Goal: Task Accomplishment & Management: Manage account settings

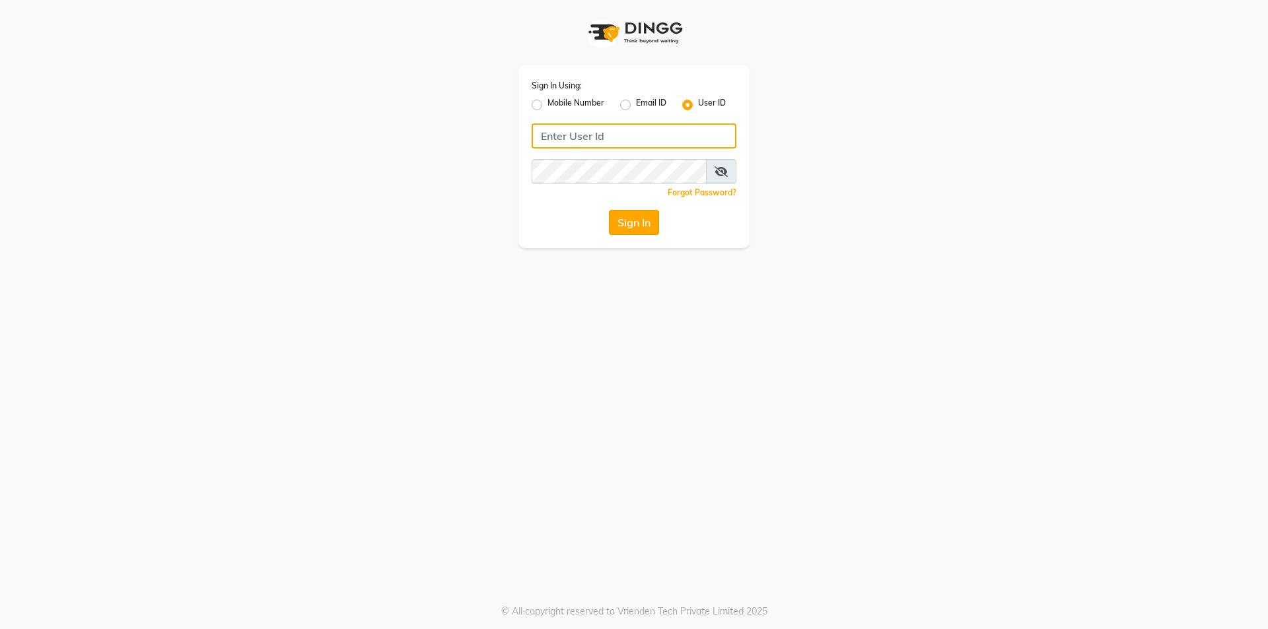
type input "[PERSON_NAME]"
click at [631, 227] on button "Sign In" at bounding box center [634, 222] width 50 height 25
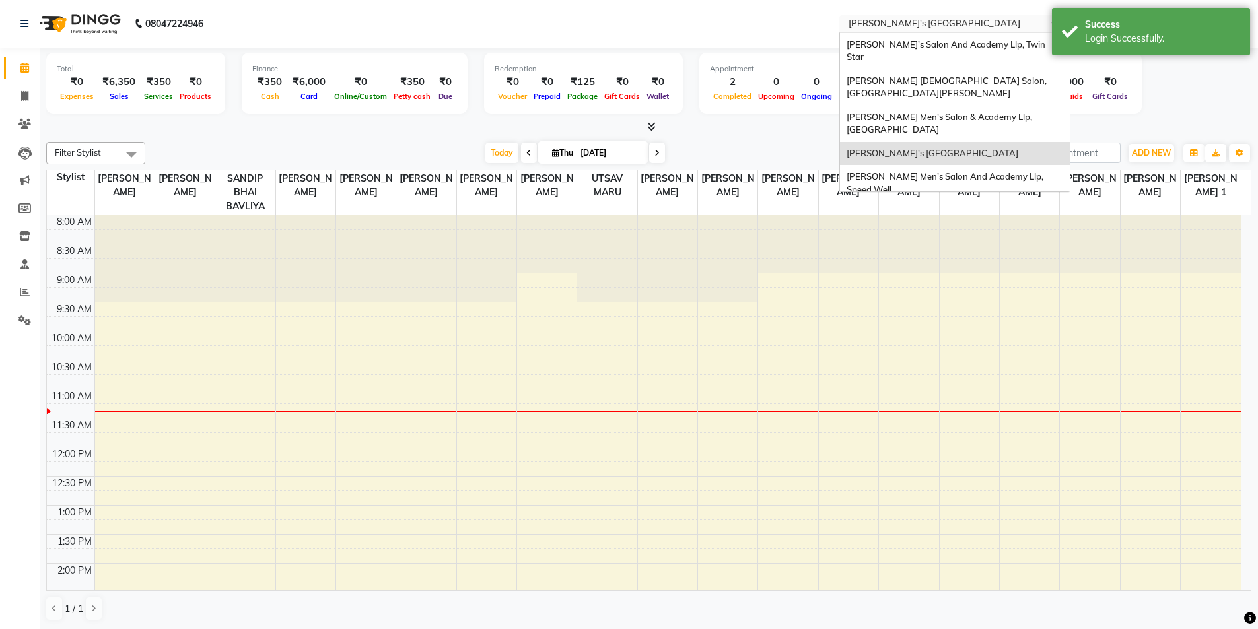
click at [947, 22] on input "text" at bounding box center [941, 24] width 191 height 13
click at [947, 207] on span "[PERSON_NAME]'s Salon And Academy Llp, [GEOGRAPHIC_DATA]" at bounding box center [936, 219] width 180 height 24
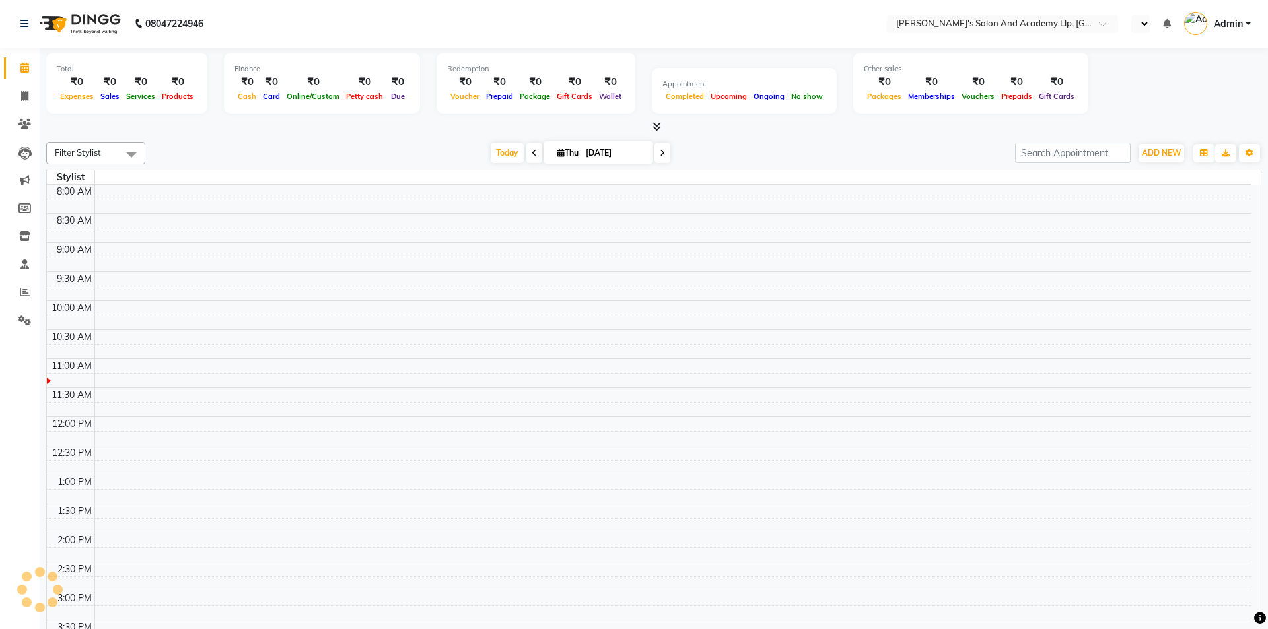
select select "en"
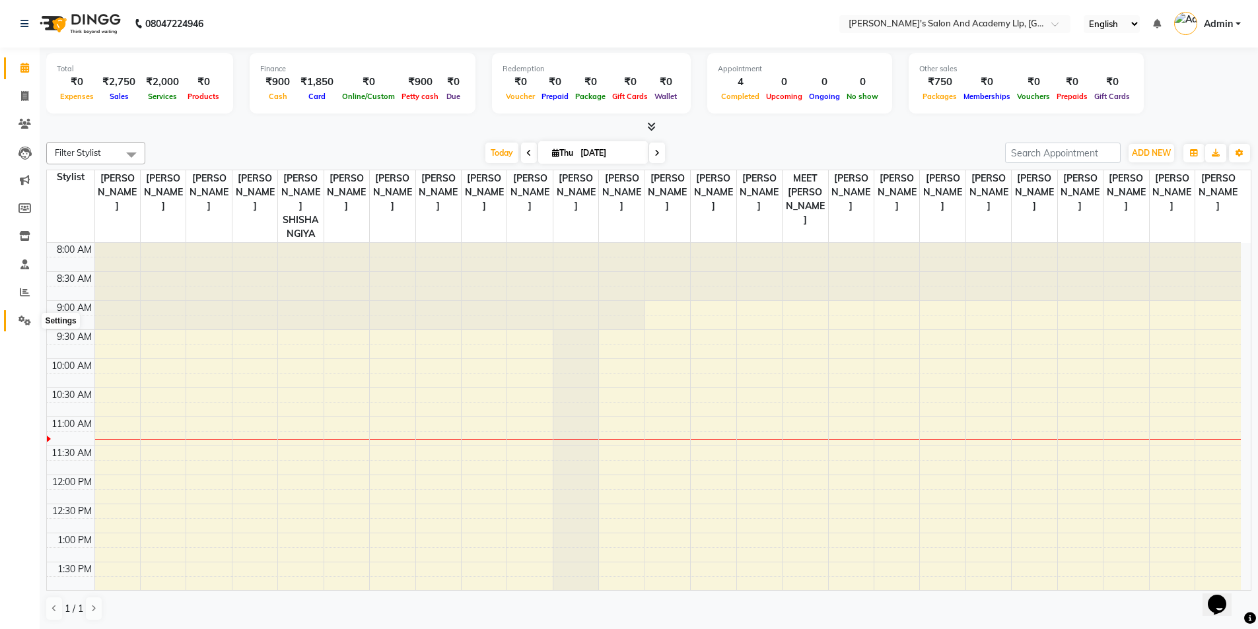
click at [30, 318] on icon at bounding box center [24, 321] width 13 height 10
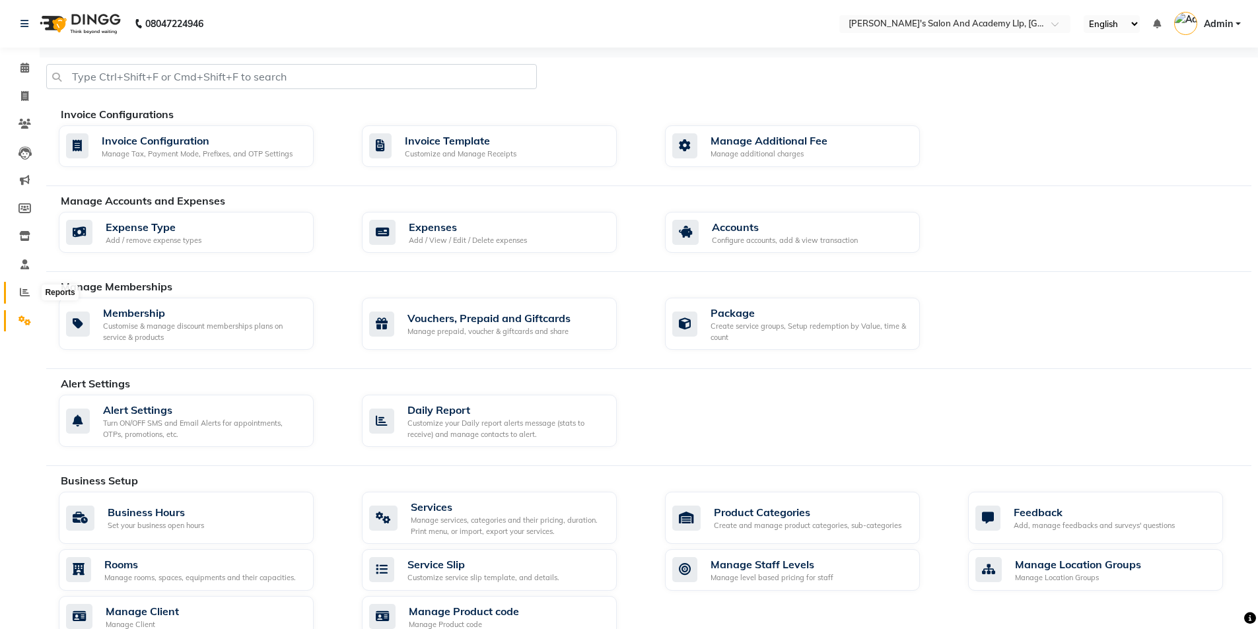
click at [25, 292] on icon at bounding box center [25, 292] width 10 height 10
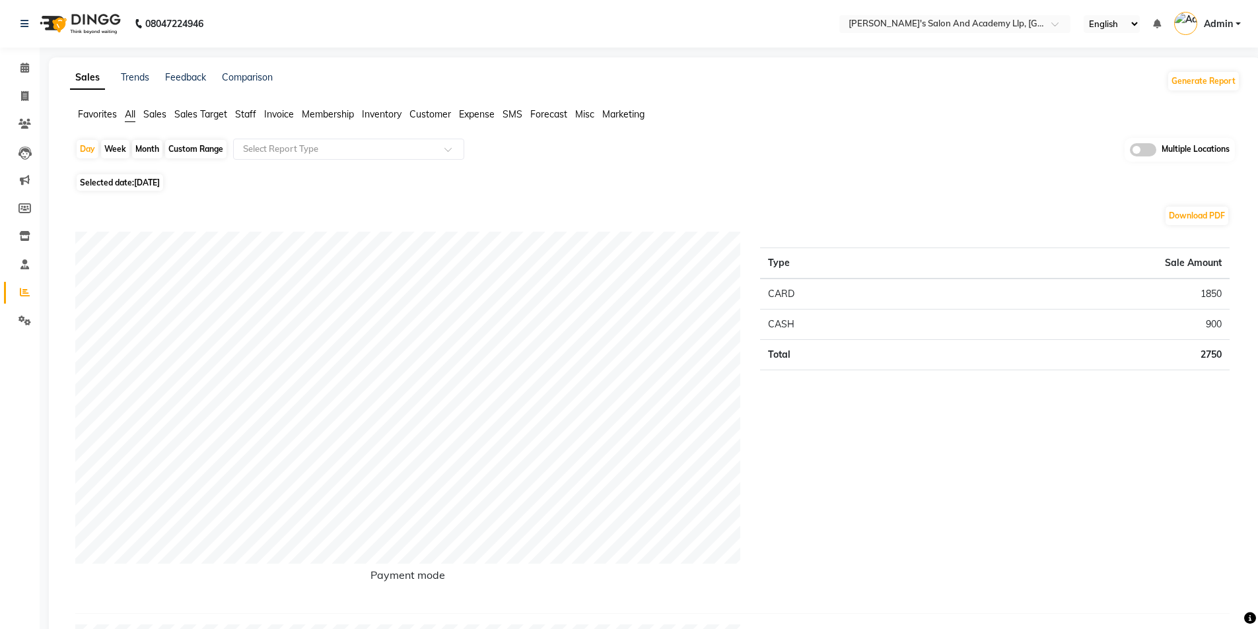
click at [1141, 151] on span at bounding box center [1143, 149] width 26 height 13
click at [1130, 152] on input "checkbox" at bounding box center [1130, 152] width 0 height 0
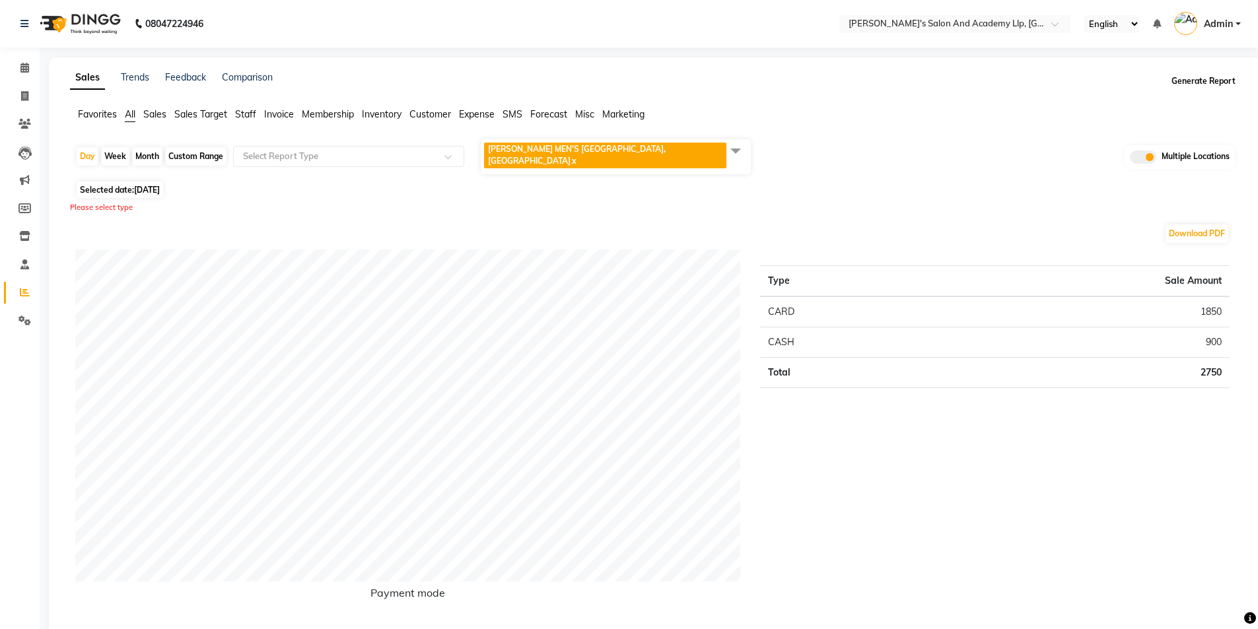
click at [1196, 85] on button "Generate Report" at bounding box center [1203, 81] width 71 height 18
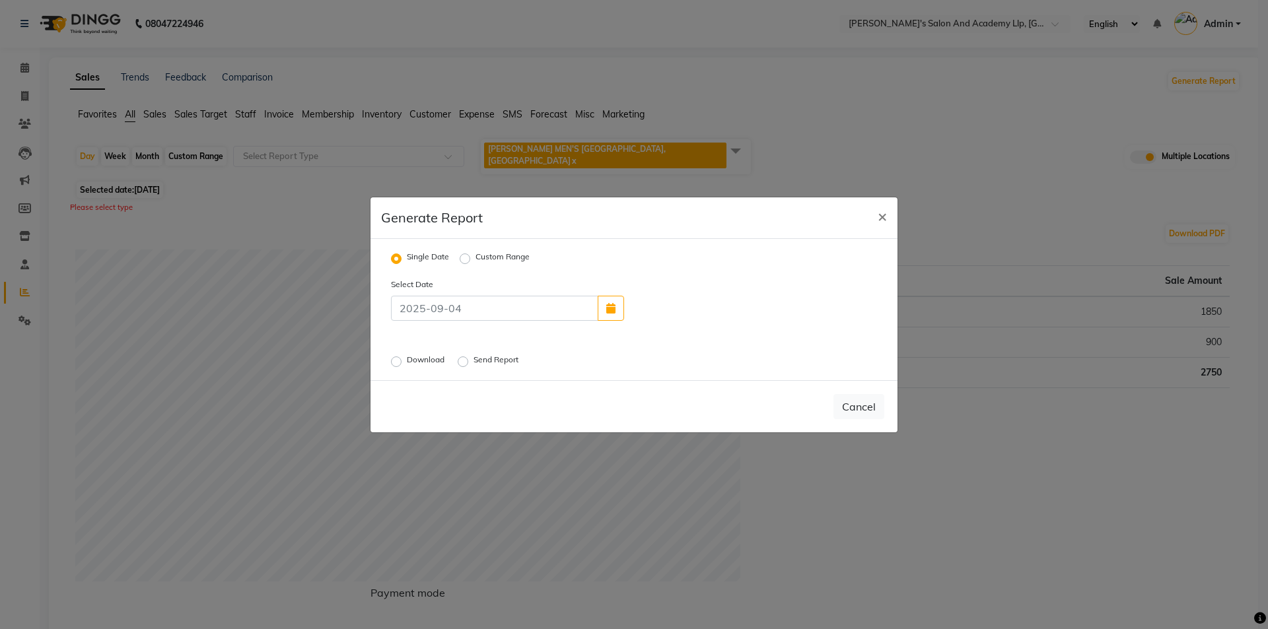
click at [475, 260] on label "Custom Range" at bounding box center [502, 259] width 54 height 16
click at [463, 260] on input "Custom Range" at bounding box center [466, 258] width 9 height 9
radio input "true"
select select "9"
select select "2025"
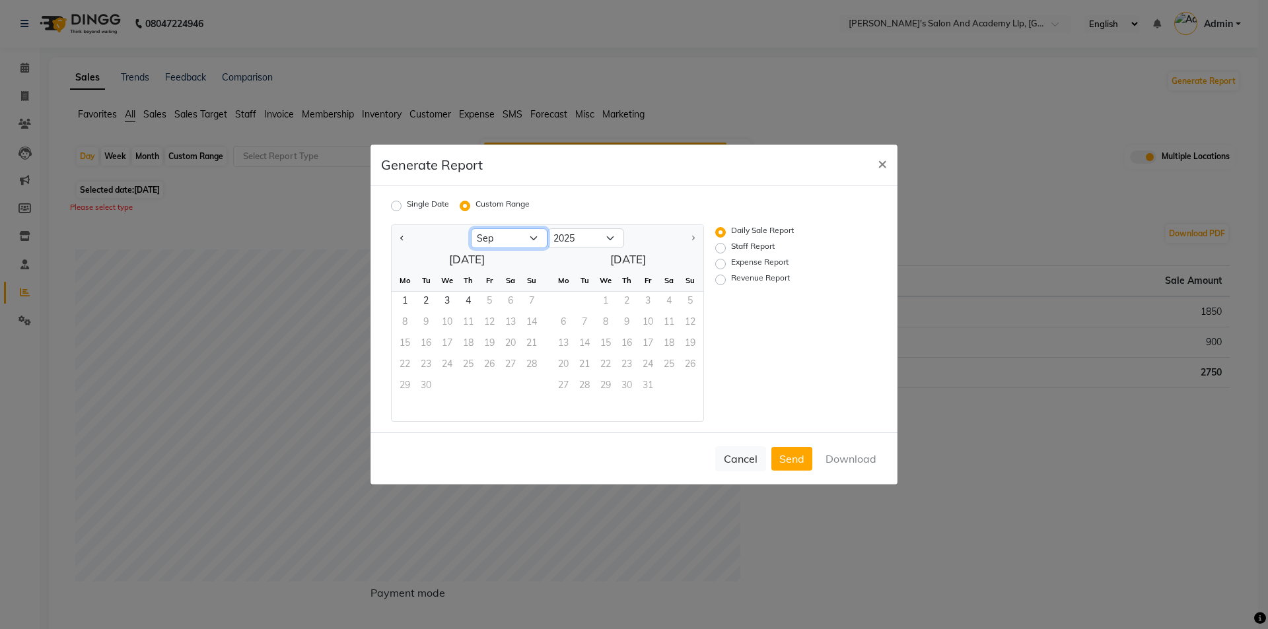
click at [510, 234] on select "Jan Feb Mar Apr May Jun Jul Aug Sep" at bounding box center [509, 238] width 77 height 20
select select "8"
click at [471, 228] on select "Jan Feb Mar Apr May Jun Jul Aug Sep" at bounding box center [509, 238] width 77 height 20
click at [493, 295] on span "1" at bounding box center [489, 302] width 21 height 21
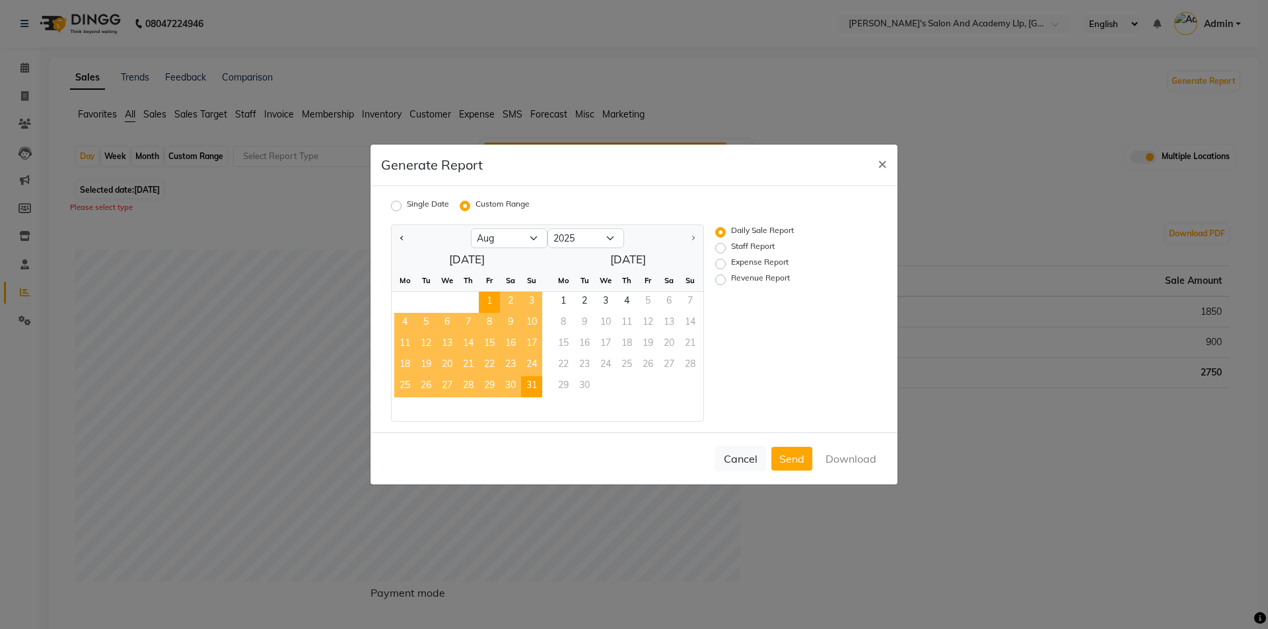
click at [533, 382] on span "31" at bounding box center [531, 386] width 21 height 21
click at [726, 263] on div "Expense Report" at bounding box center [780, 264] width 131 height 16
click at [731, 261] on label "Expense Report" at bounding box center [759, 264] width 57 height 16
click at [721, 261] on input "Expense Report" at bounding box center [722, 263] width 9 height 9
radio input "true"
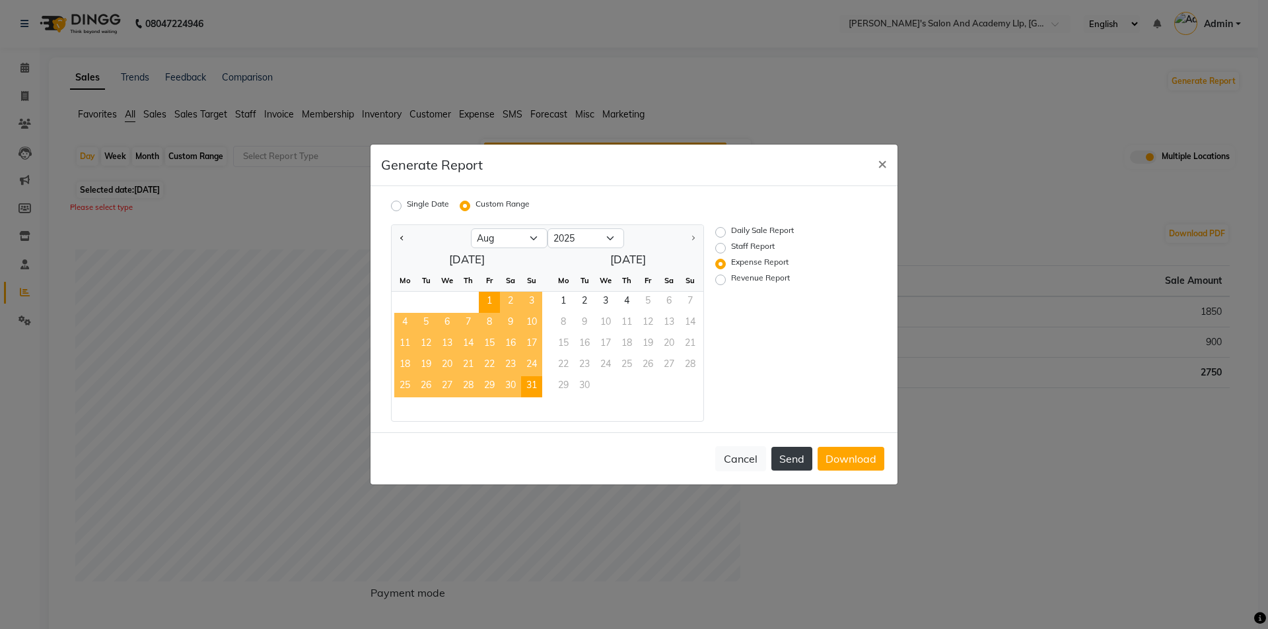
click at [782, 468] on button "Send" at bounding box center [791, 459] width 41 height 24
click at [838, 455] on button "Download" at bounding box center [850, 459] width 67 height 24
click at [879, 167] on span "×" at bounding box center [881, 163] width 9 height 20
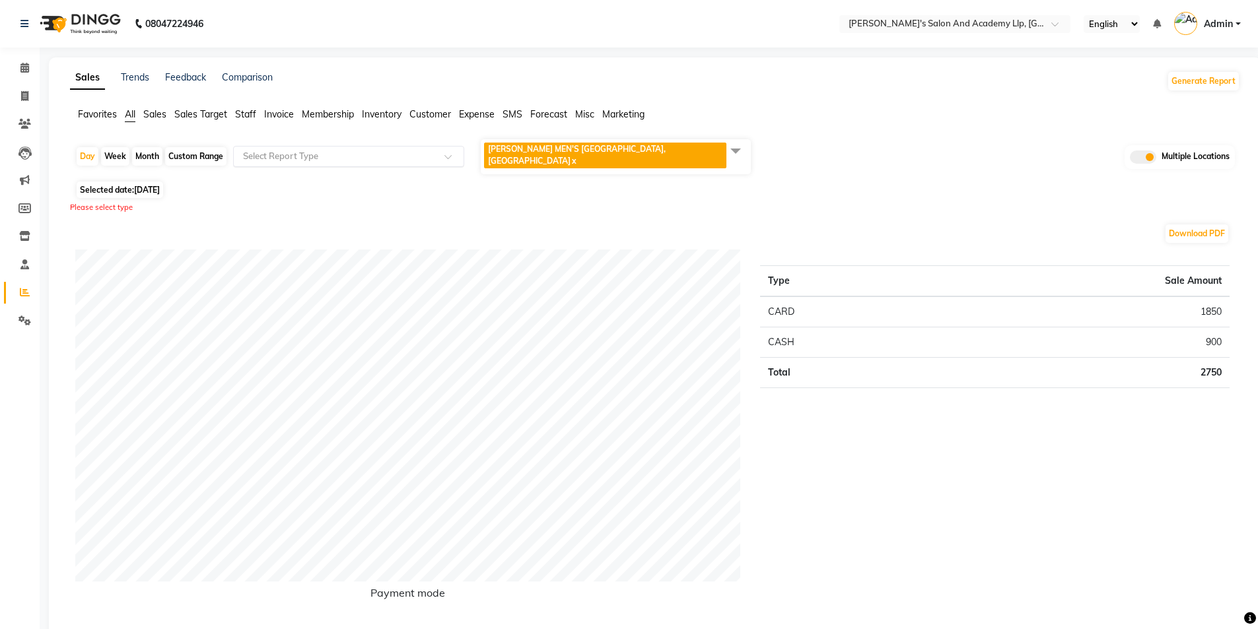
click at [237, 150] on div at bounding box center [349, 156] width 230 height 13
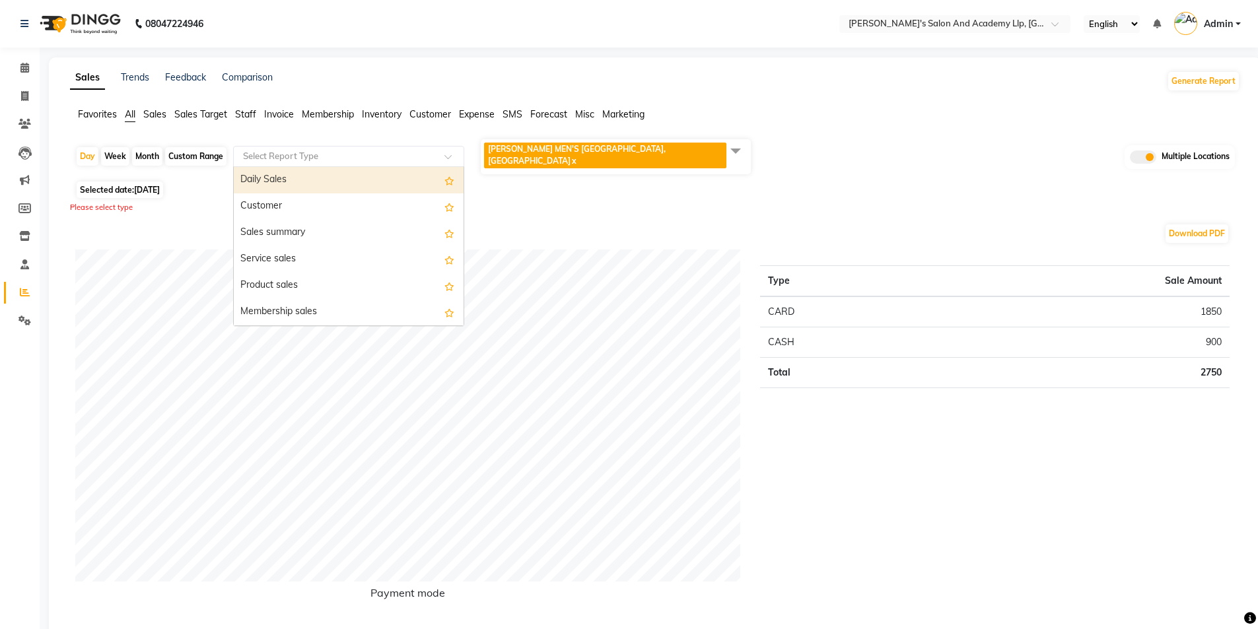
click at [475, 108] on li "Expense" at bounding box center [477, 115] width 36 height 14
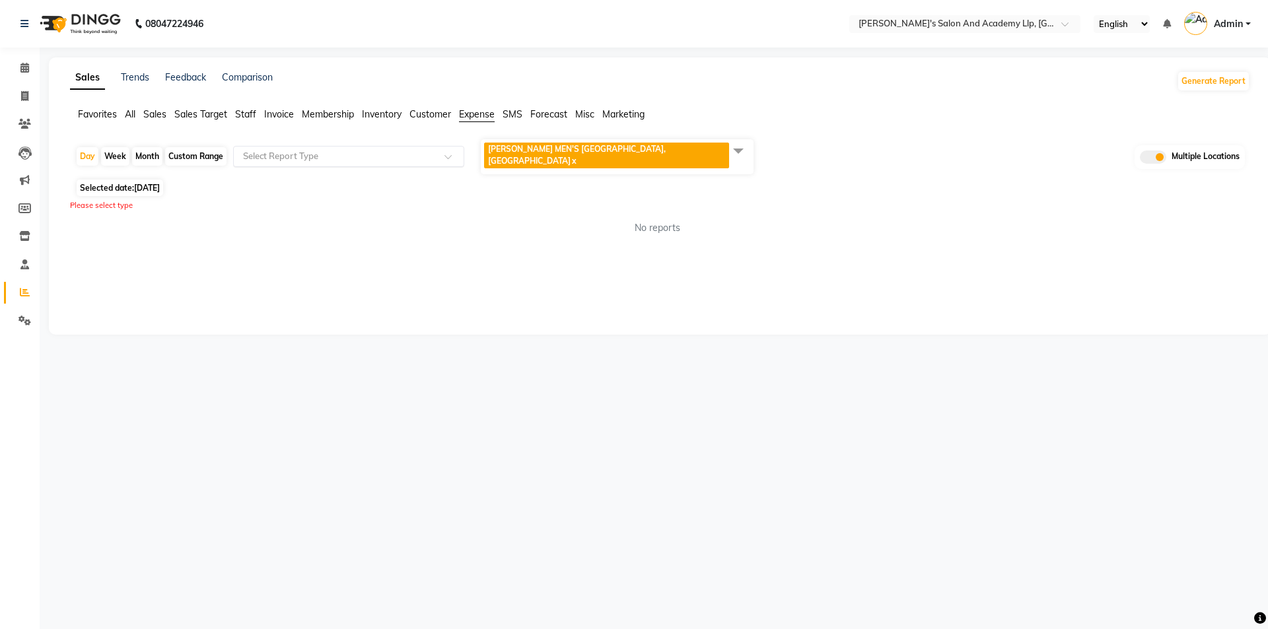
click at [378, 150] on input "text" at bounding box center [335, 156] width 190 height 13
click at [318, 181] on div "Expense by type" at bounding box center [349, 180] width 230 height 26
click at [194, 150] on div "Custom Range" at bounding box center [195, 156] width 61 height 18
select select "9"
select select "2025"
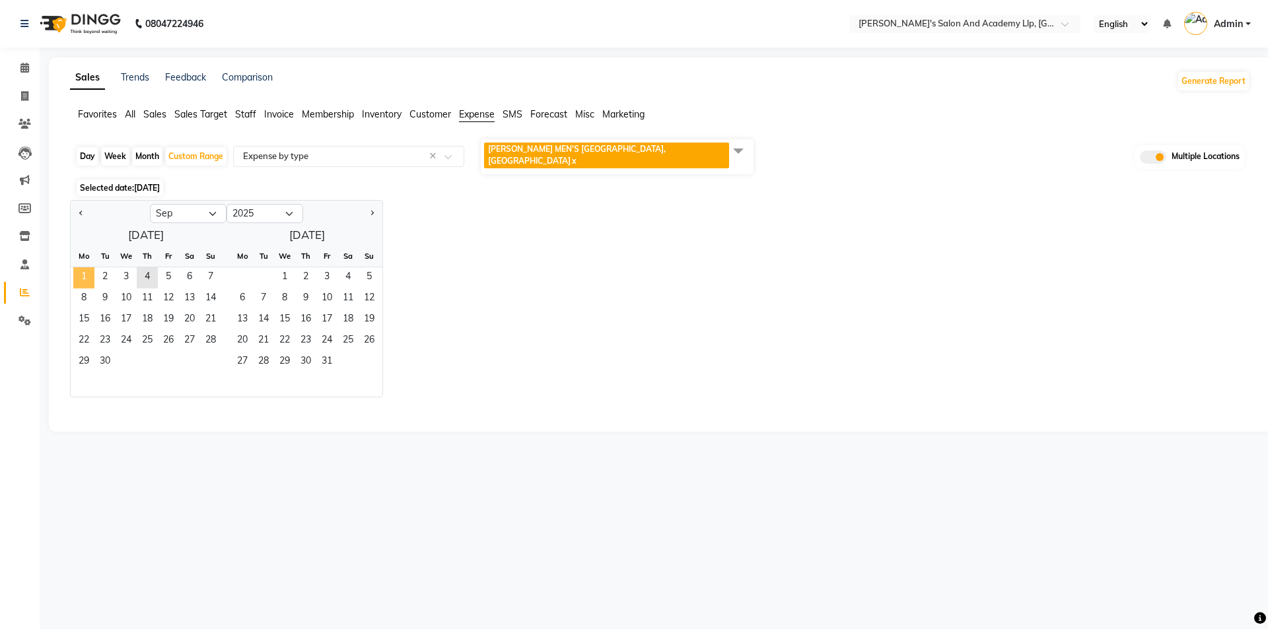
click at [79, 267] on span "1" at bounding box center [83, 277] width 21 height 21
click at [201, 209] on select "Jan Feb Mar Apr May Jun [DATE] Aug Sep Oct Nov Dec" at bounding box center [188, 214] width 77 height 20
select select "8"
click at [150, 204] on select "Jan Feb Mar Apr May Jun [DATE] Aug Sep Oct Nov Dec" at bounding box center [188, 214] width 77 height 20
click at [168, 267] on span "1" at bounding box center [168, 277] width 21 height 21
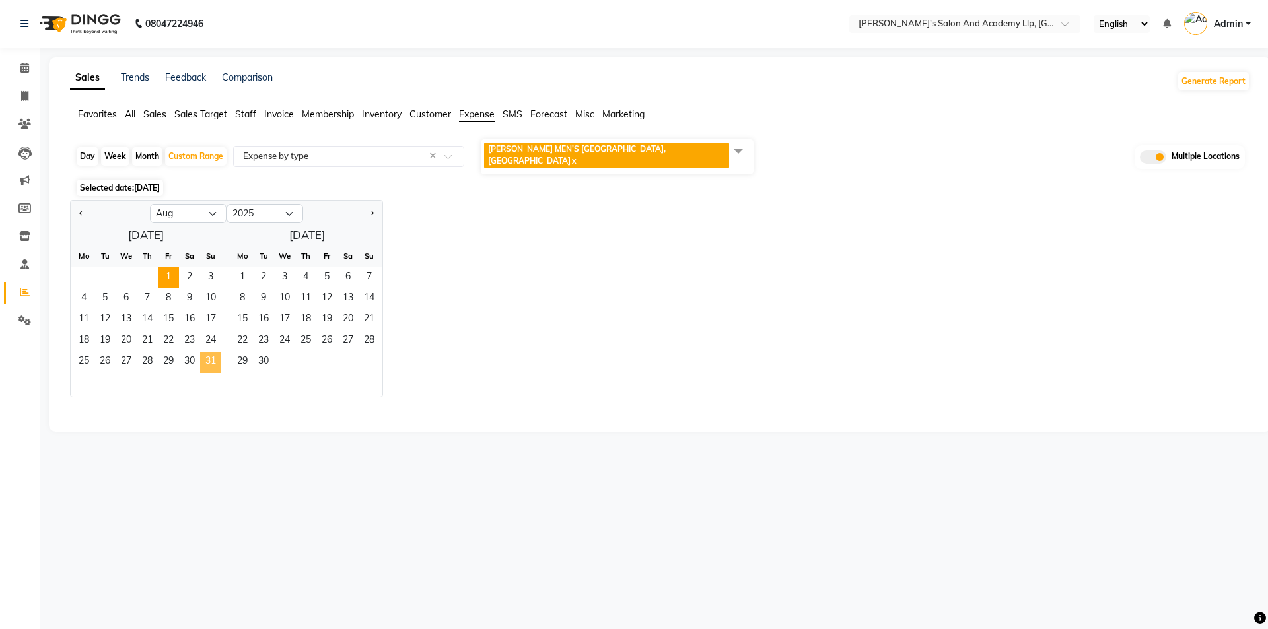
click at [210, 353] on span "31" at bounding box center [210, 362] width 21 height 21
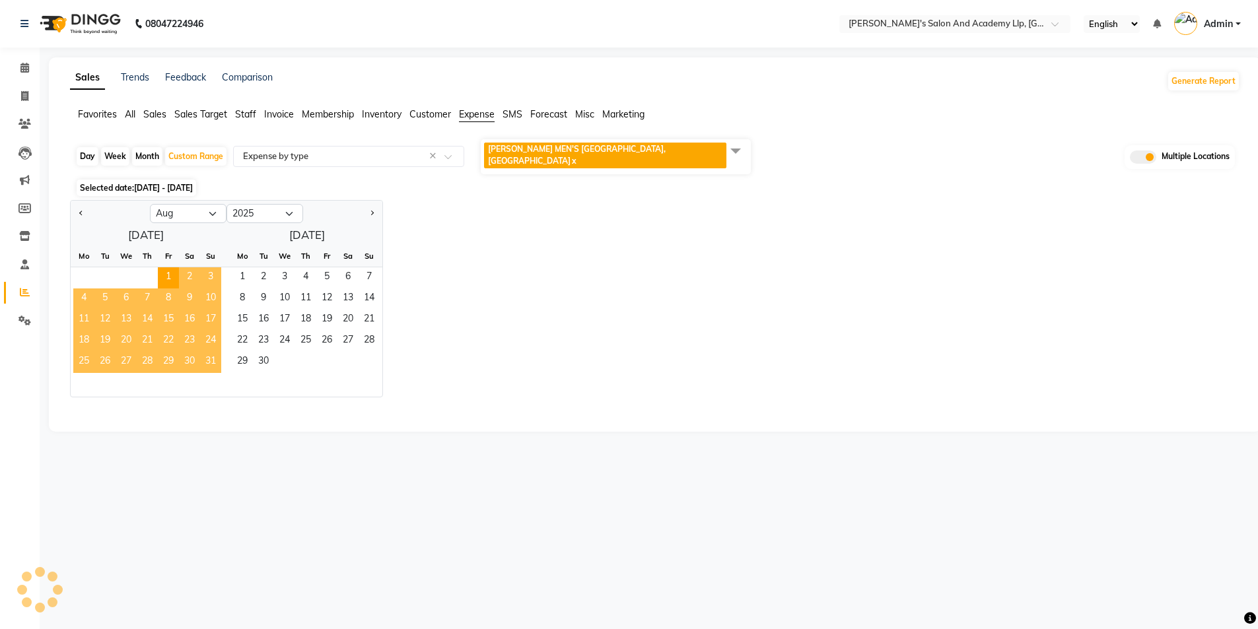
select select "full_report"
select select "csv"
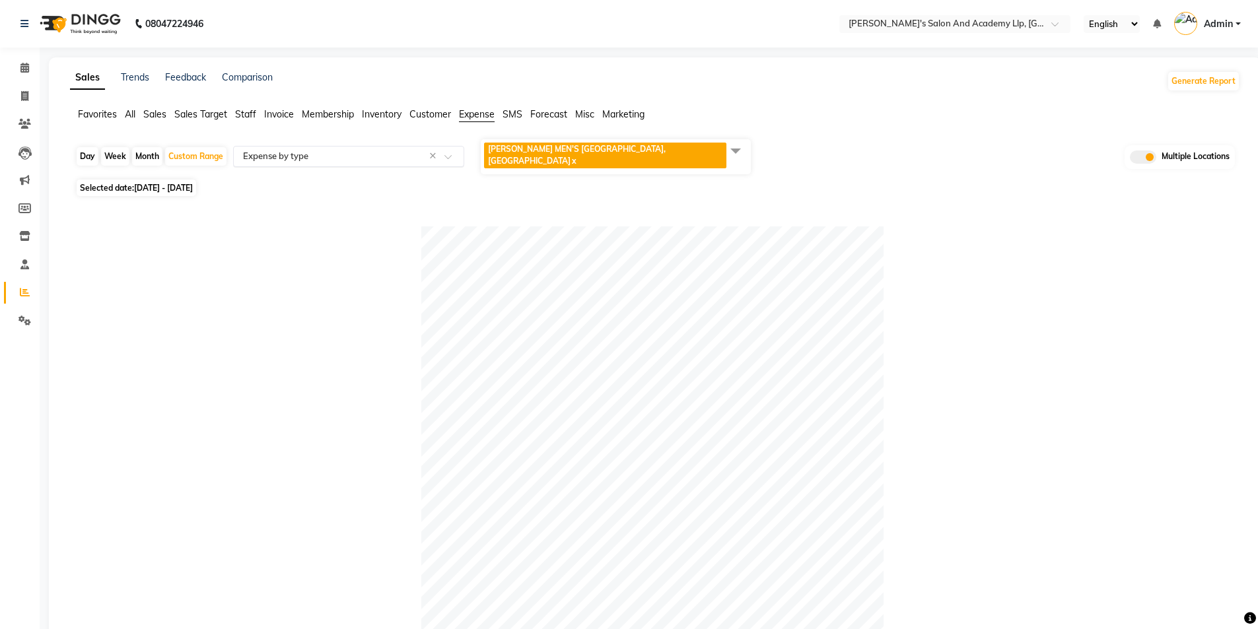
click at [314, 155] on input "text" at bounding box center [335, 156] width 190 height 13
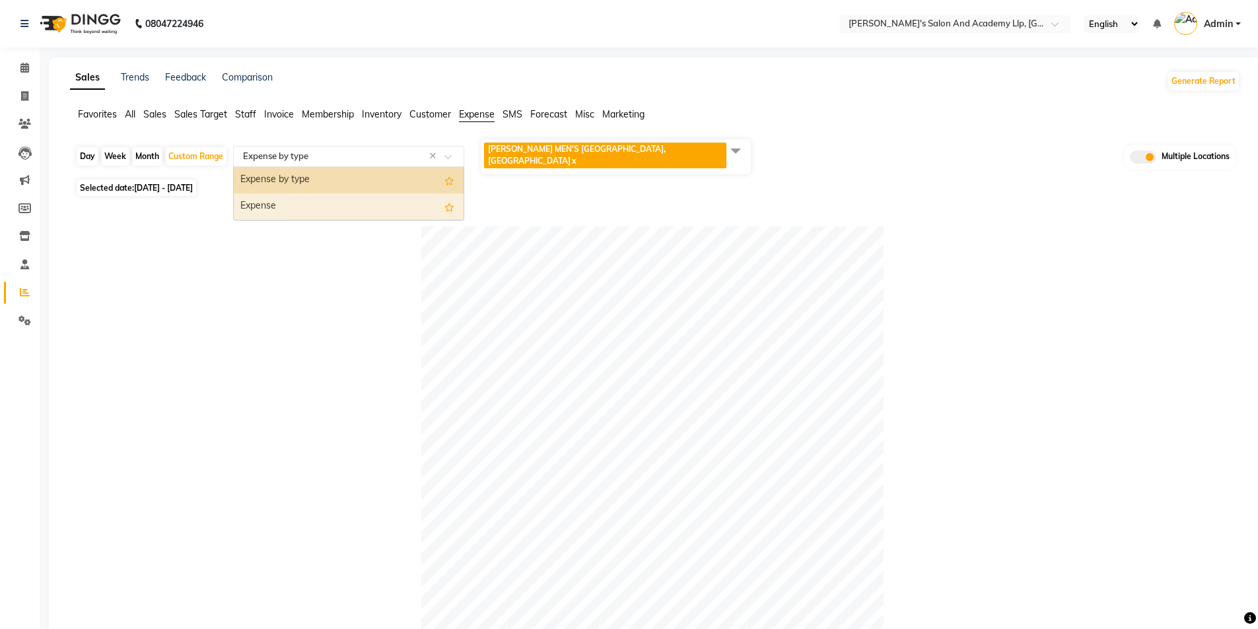
click at [298, 199] on div "Expense" at bounding box center [349, 206] width 230 height 26
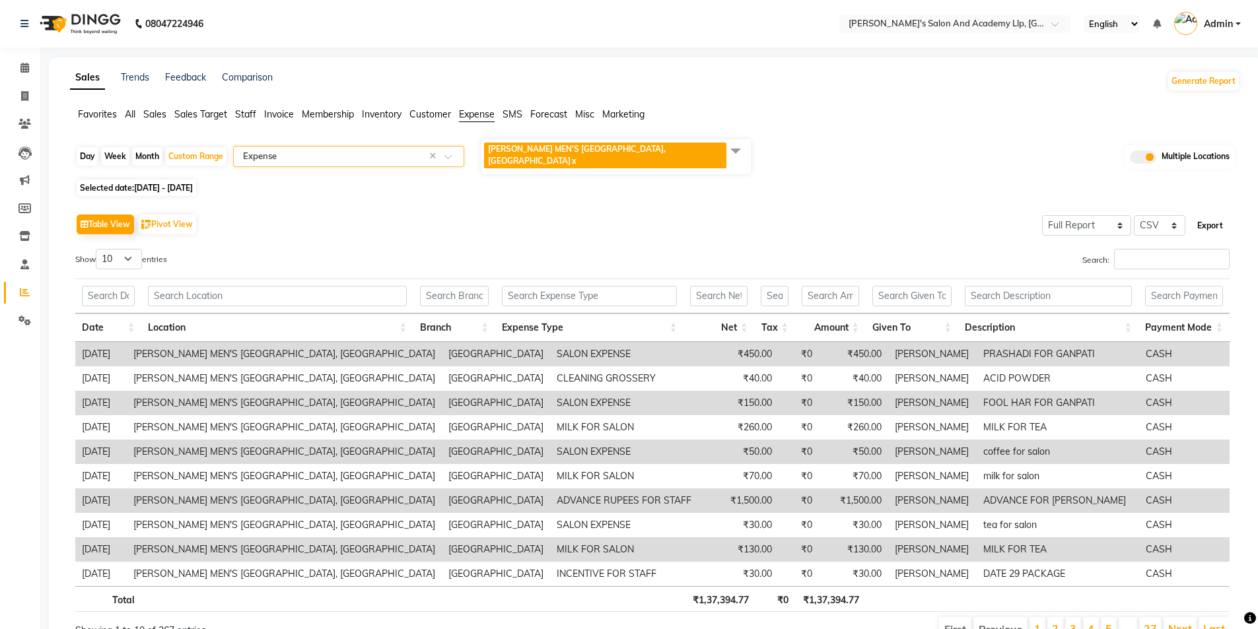
click at [1220, 216] on button "Export" at bounding box center [1210, 226] width 36 height 22
click at [32, 319] on span at bounding box center [24, 321] width 23 height 15
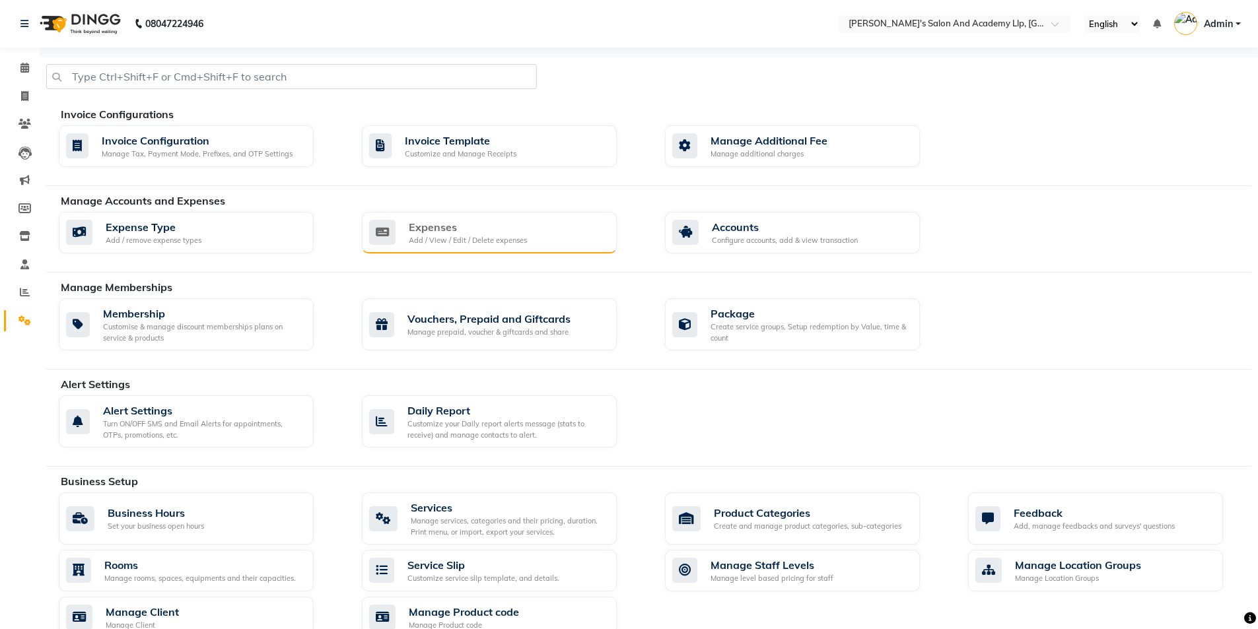
click at [470, 241] on div "Add / View / Edit / Delete expenses" at bounding box center [468, 240] width 118 height 11
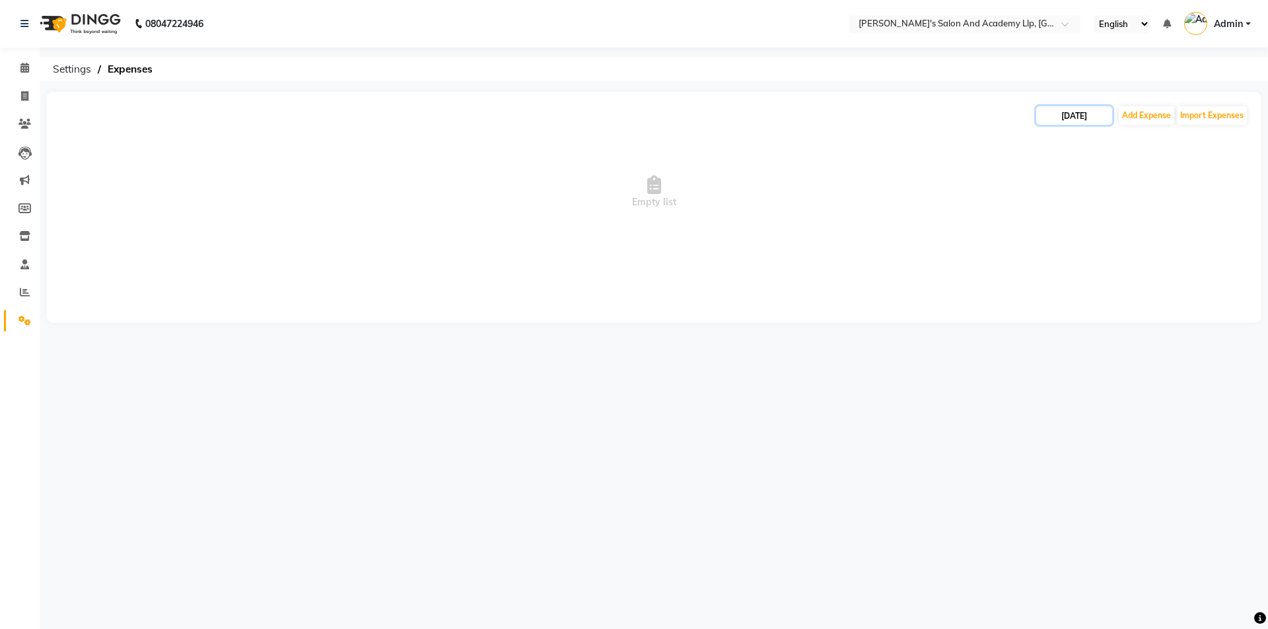
click at [1076, 118] on input "[DATE]" at bounding box center [1074, 115] width 76 height 18
select select "9"
select select "2025"
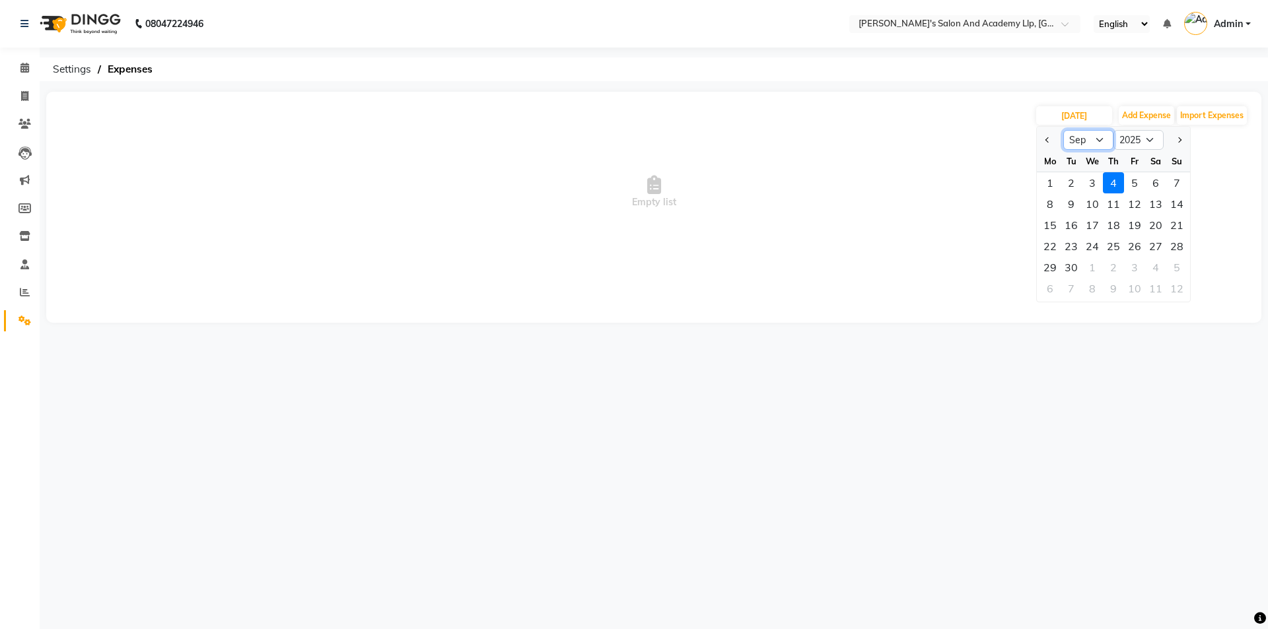
click at [1102, 141] on select "Jan Feb Mar Apr May Jun [DATE] Aug Sep Oct Nov Dec" at bounding box center [1088, 140] width 50 height 20
select select "8"
click at [1063, 130] on select "Jan Feb Mar Apr May Jun [DATE] Aug Sep Oct Nov Dec" at bounding box center [1088, 140] width 50 height 20
click at [1182, 186] on div "3" at bounding box center [1176, 182] width 21 height 21
type input "[DATE]"
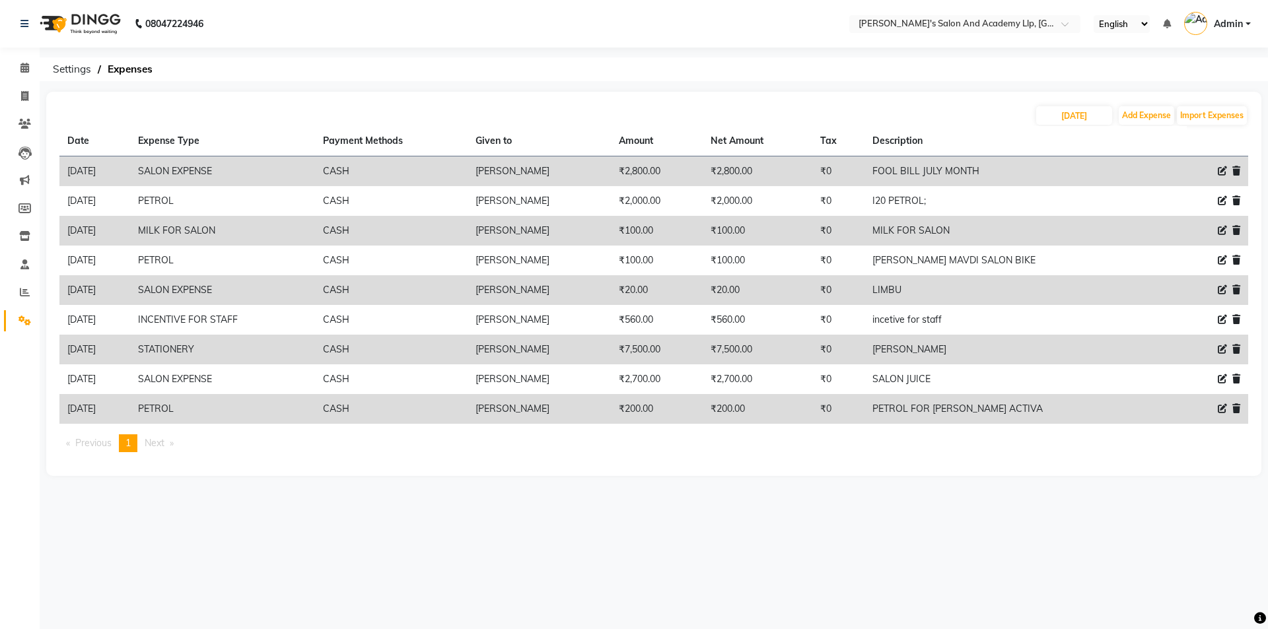
click at [1224, 351] on icon at bounding box center [1222, 349] width 9 height 9
select select "16156"
select select "1"
select select "6044"
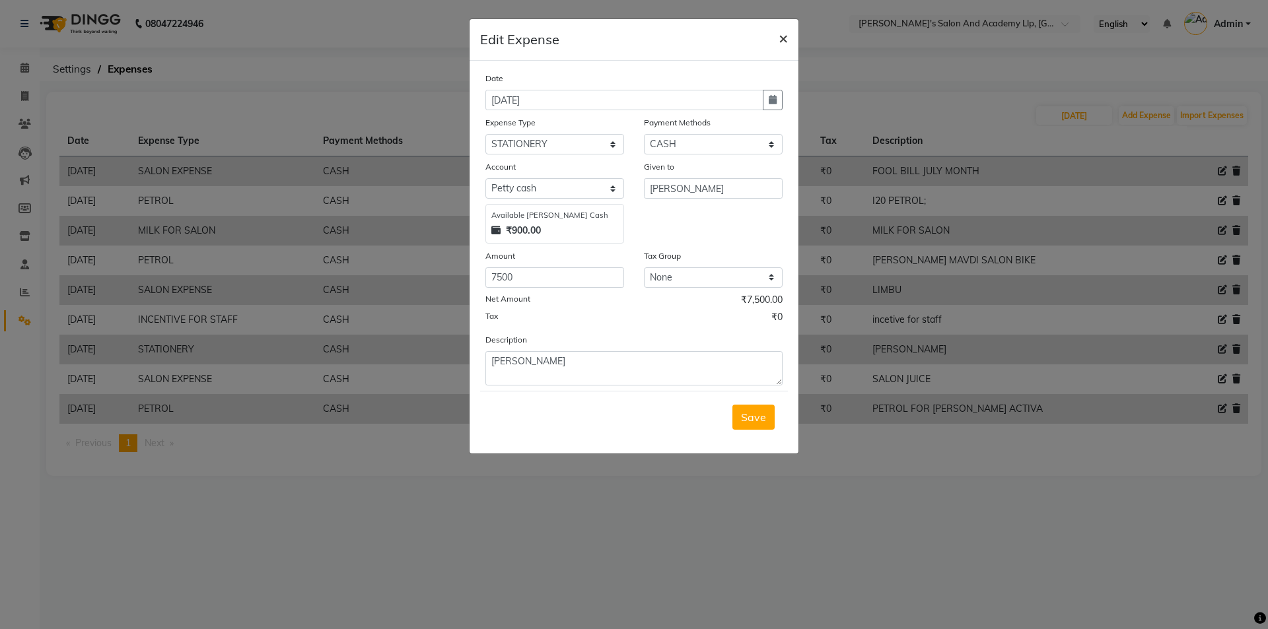
click at [782, 38] on span "×" at bounding box center [782, 38] width 9 height 20
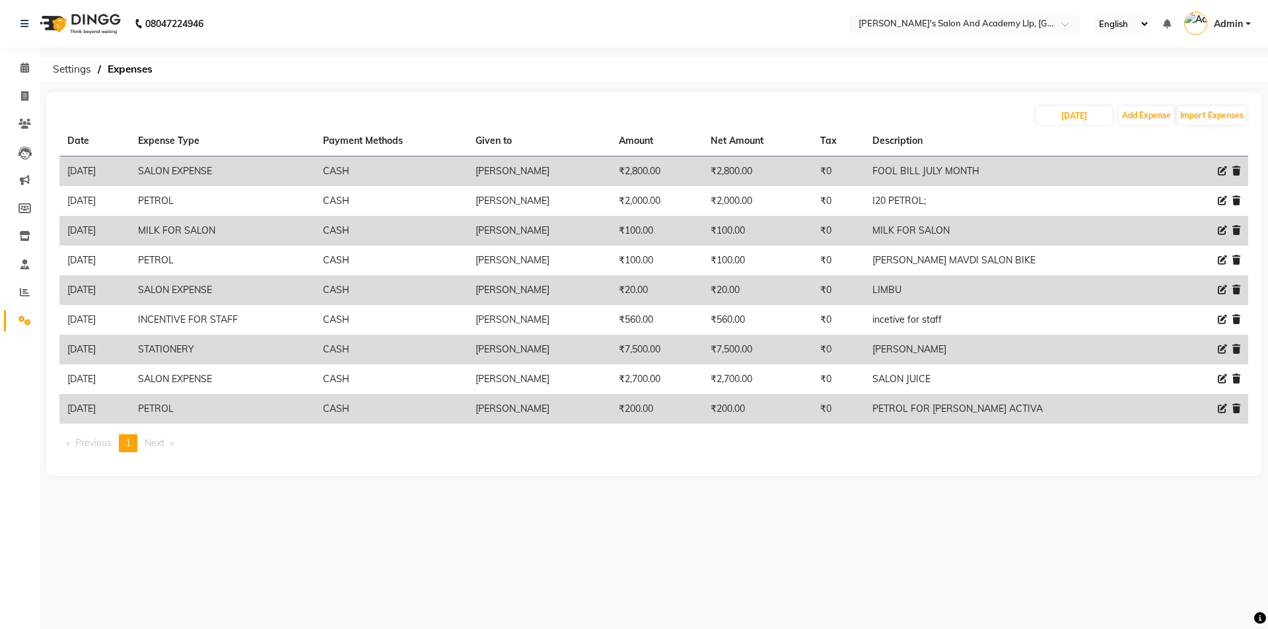
drag, startPoint x: 928, startPoint y: 347, endPoint x: 998, endPoint y: 349, distance: 70.7
click at [998, 349] on td "SHIVAM STATIONRY" at bounding box center [1012, 350] width 297 height 30
click at [985, 21] on input "text" at bounding box center [951, 24] width 191 height 13
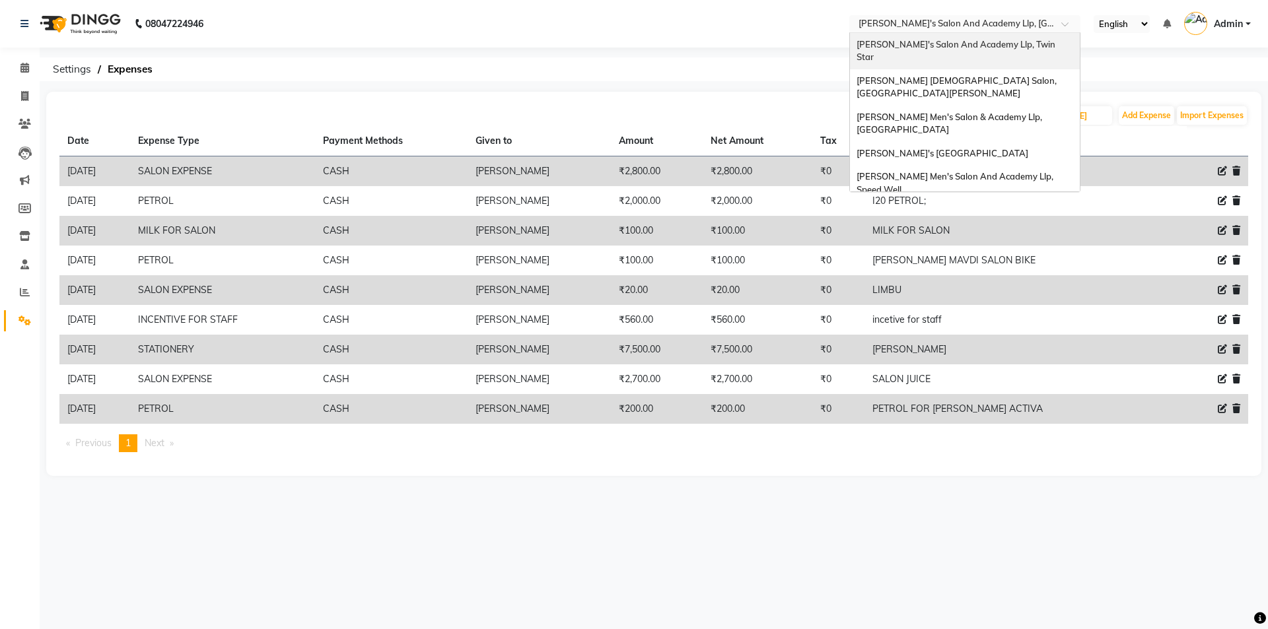
click at [975, 51] on div "[PERSON_NAME]'s Salon And Academy Llp, Twin Star" at bounding box center [965, 51] width 230 height 36
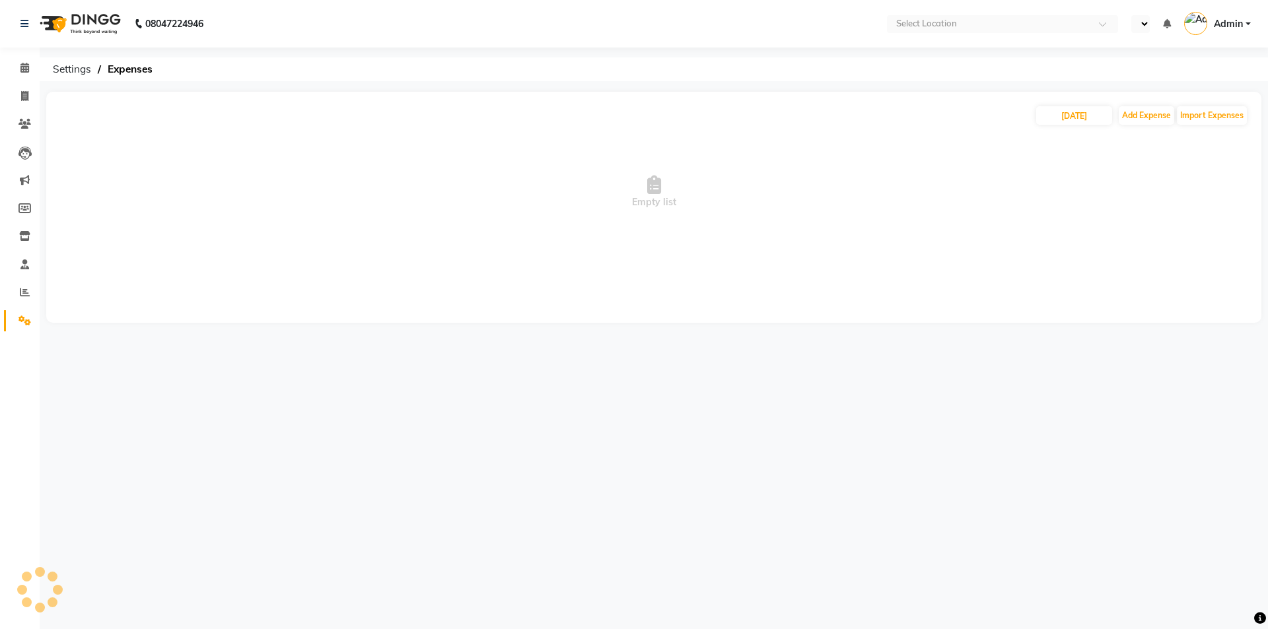
select select "en"
click at [1083, 123] on input "[DATE]" at bounding box center [1074, 115] width 76 height 18
select select "9"
select select "2025"
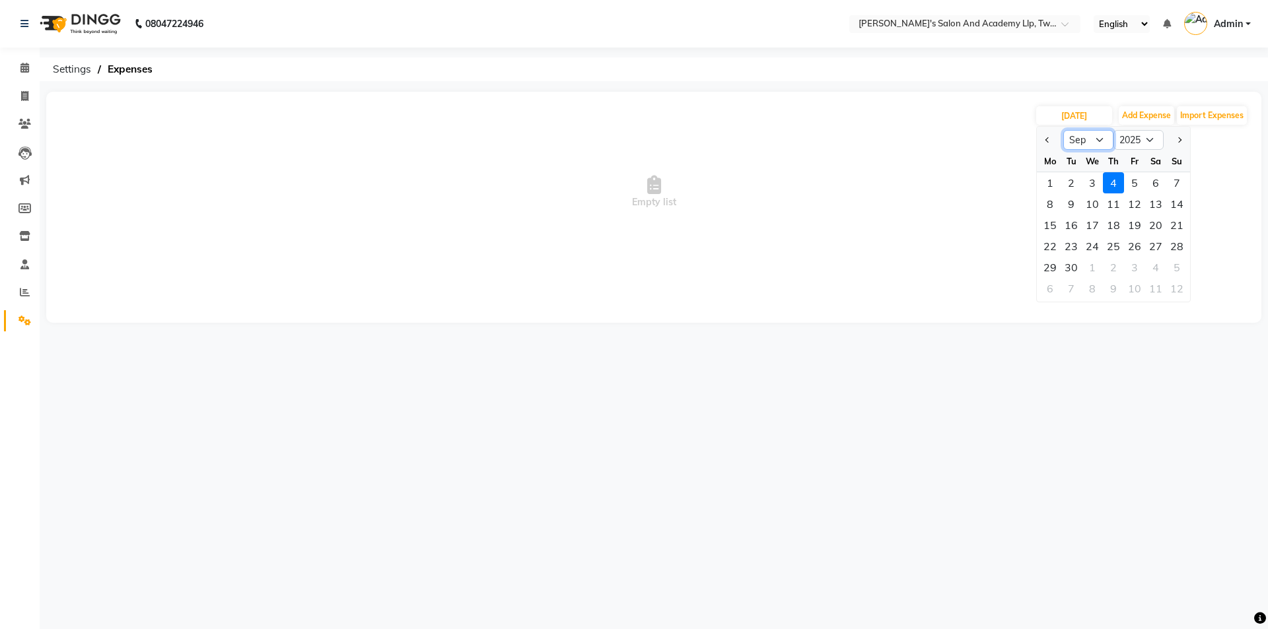
click at [1087, 141] on select "Jan Feb Mar Apr May Jun [DATE] Aug Sep Oct Nov Dec" at bounding box center [1088, 140] width 50 height 20
select select "8"
click at [1063, 130] on select "Jan Feb Mar Apr May Jun [DATE] Aug Sep Oct Nov Dec" at bounding box center [1088, 140] width 50 height 20
click at [1136, 206] on div "8" at bounding box center [1134, 203] width 21 height 21
type input "[DATE]"
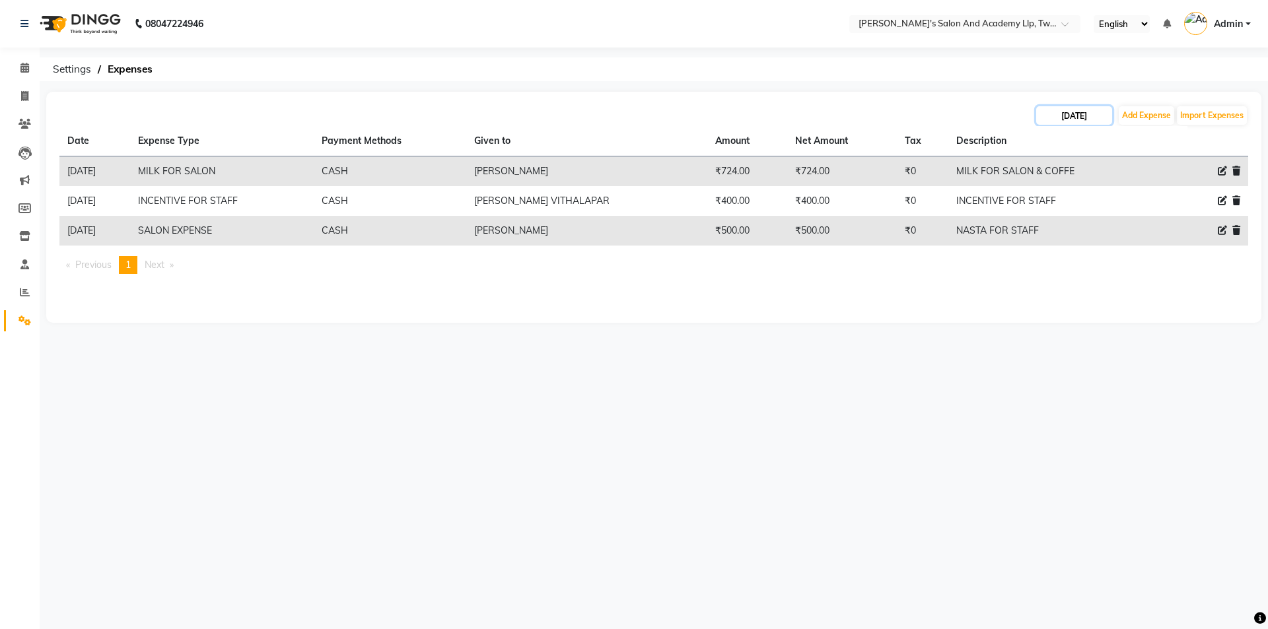
click at [1080, 114] on input "[DATE]" at bounding box center [1074, 115] width 76 height 18
select select "8"
select select "2025"
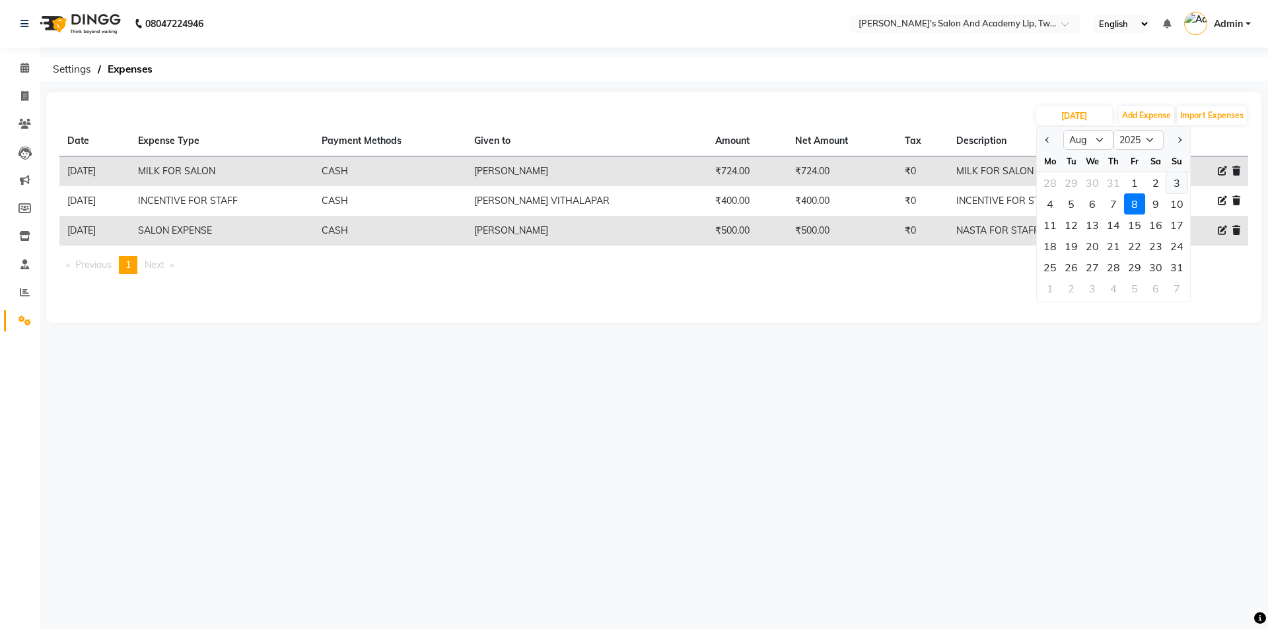
click at [1171, 184] on div "3" at bounding box center [1176, 182] width 21 height 21
type input "[DATE]"
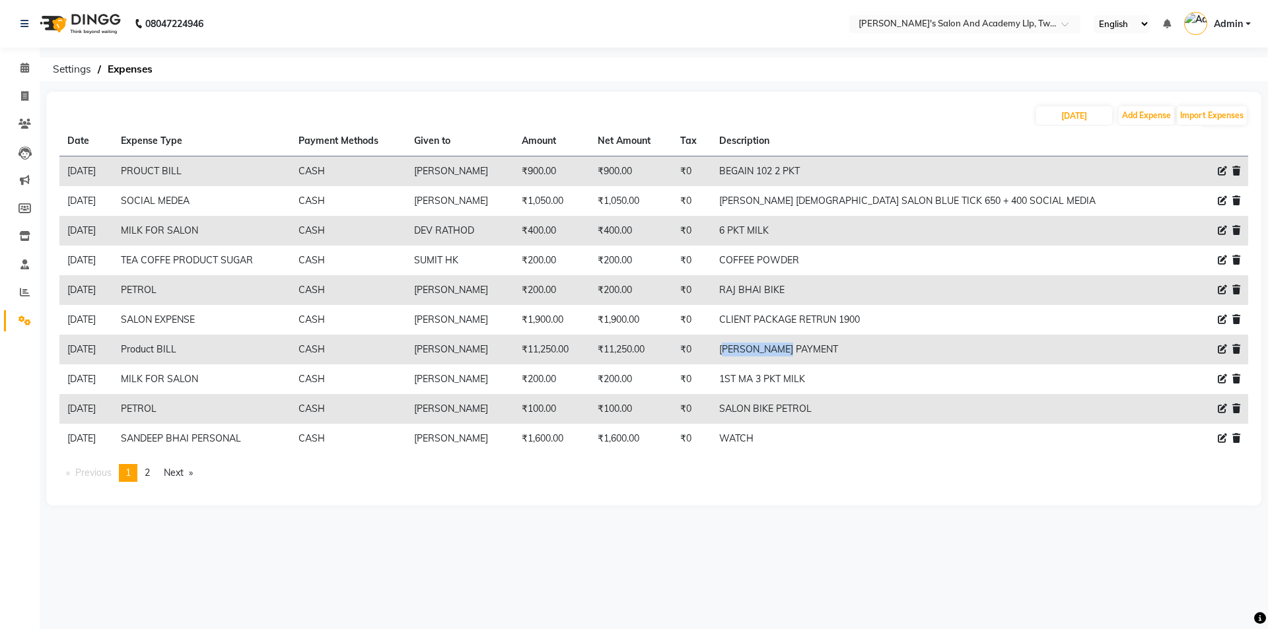
drag, startPoint x: 821, startPoint y: 349, endPoint x: 890, endPoint y: 348, distance: 69.3
click at [890, 348] on td "[PERSON_NAME] PAYMENT" at bounding box center [947, 350] width 472 height 30
drag, startPoint x: 829, startPoint y: 319, endPoint x: 887, endPoint y: 319, distance: 58.1
click at [887, 319] on td "CLIENT PACKAGE RETRUN 1900" at bounding box center [947, 320] width 472 height 30
drag, startPoint x: 840, startPoint y: 288, endPoint x: 868, endPoint y: 288, distance: 27.7
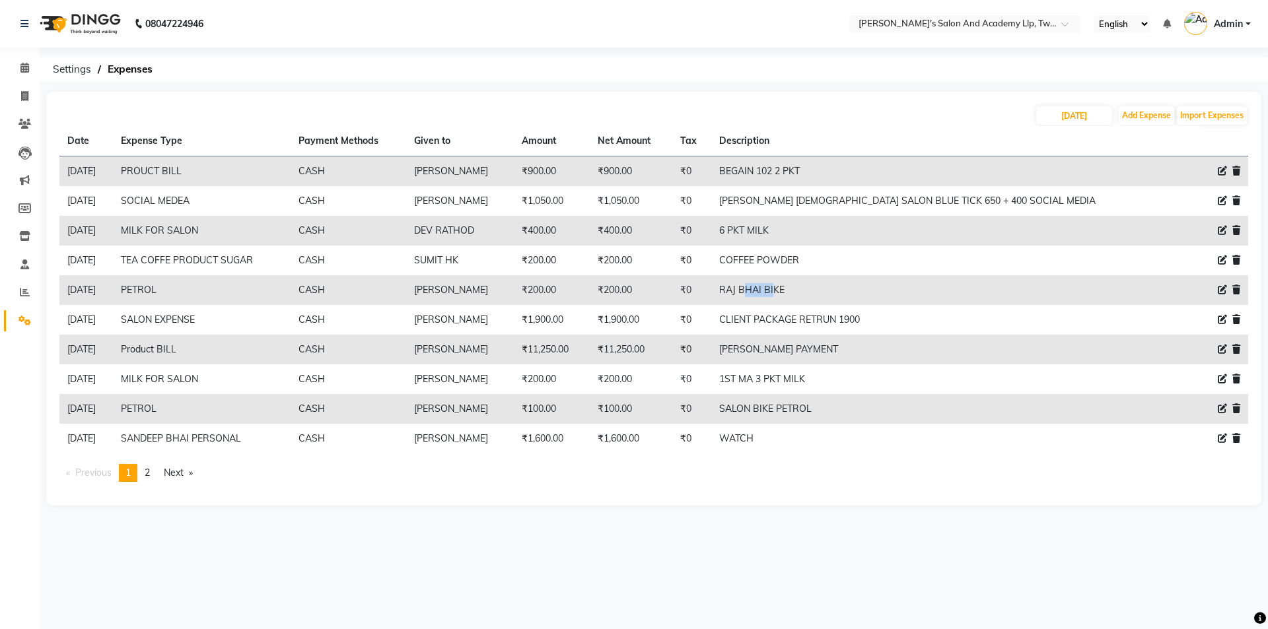
click at [868, 288] on td "RAJ BHAI BIKE" at bounding box center [947, 290] width 472 height 30
drag, startPoint x: 846, startPoint y: 256, endPoint x: 875, endPoint y: 254, distance: 29.1
click at [875, 254] on td "COFFEE POWDER" at bounding box center [947, 261] width 472 height 30
click at [841, 221] on td "6 PKT MILK" at bounding box center [947, 231] width 472 height 30
drag, startPoint x: 905, startPoint y: 220, endPoint x: 912, endPoint y: 223, distance: 7.7
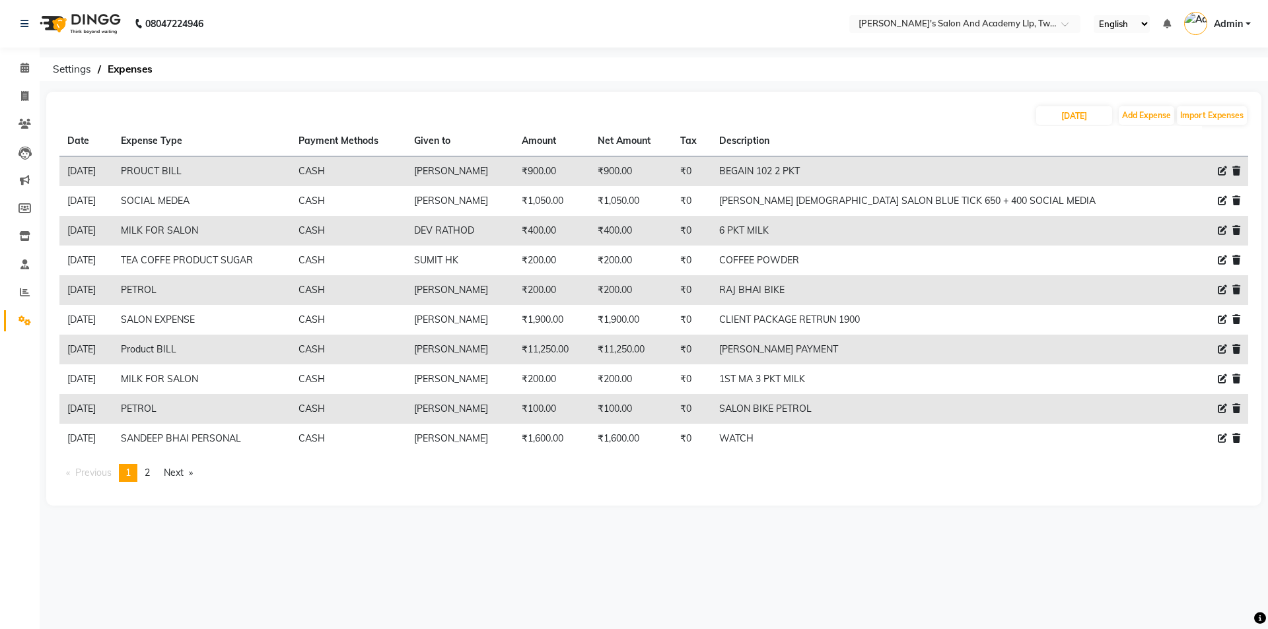
click at [908, 220] on td "6 PKT MILK" at bounding box center [947, 231] width 472 height 30
click at [912, 254] on td "COFFEE POWDER" at bounding box center [947, 261] width 472 height 30
click at [1078, 114] on input "[DATE]" at bounding box center [1074, 115] width 76 height 18
select select "8"
select select "2025"
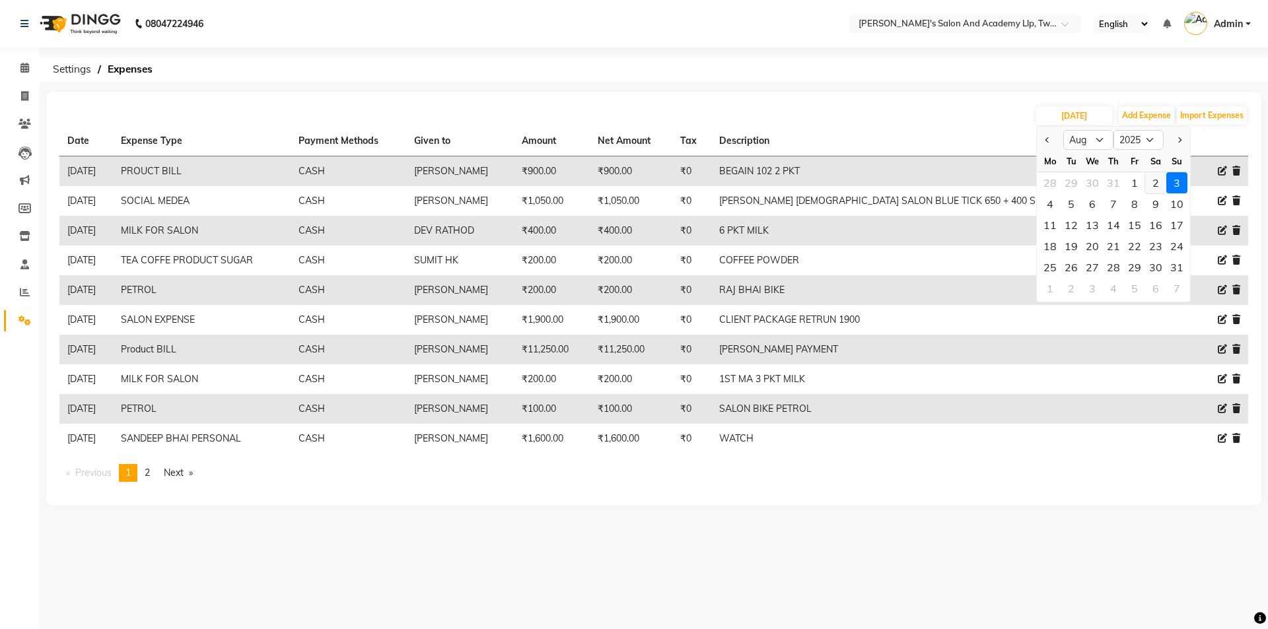
click at [1159, 183] on div "2" at bounding box center [1155, 182] width 21 height 21
type input "[DATE]"
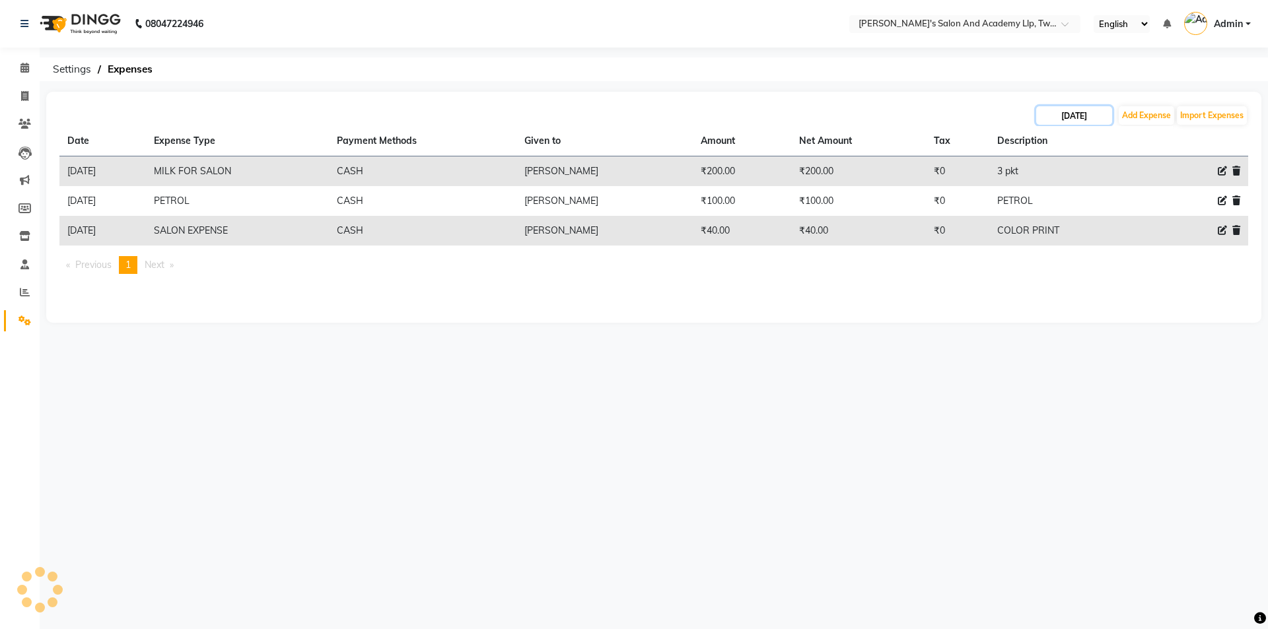
click at [1084, 118] on input "[DATE]" at bounding box center [1074, 115] width 76 height 18
select select "8"
select select "2025"
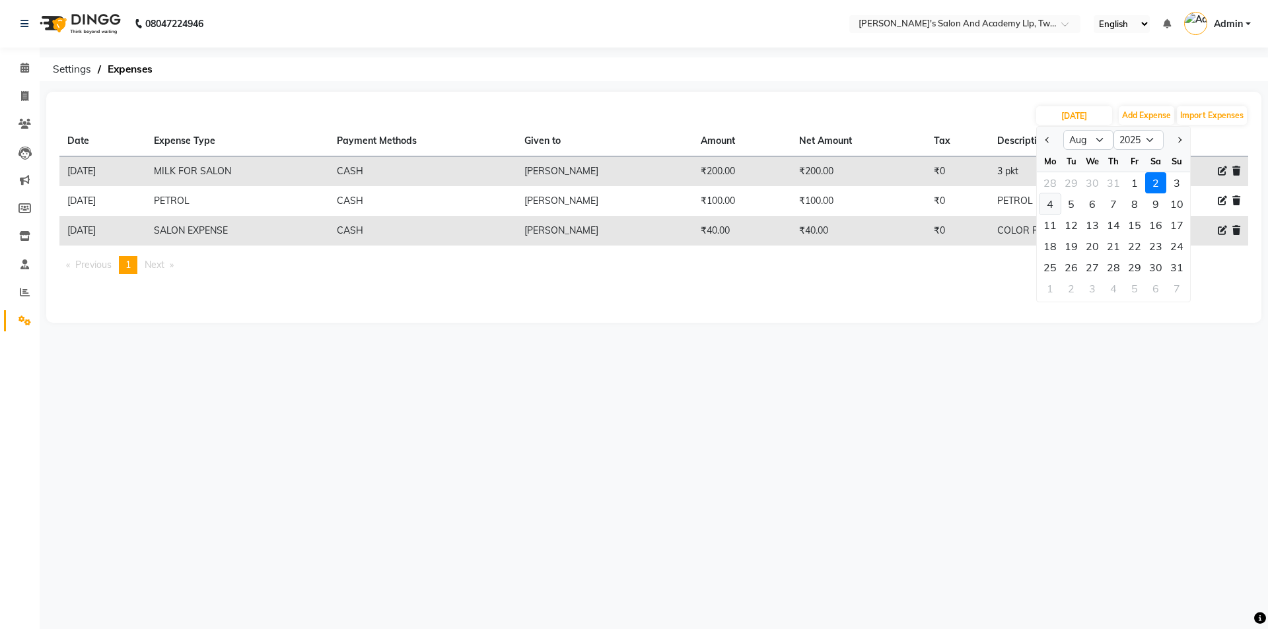
click at [1049, 203] on div "4" at bounding box center [1049, 203] width 21 height 21
type input "[DATE]"
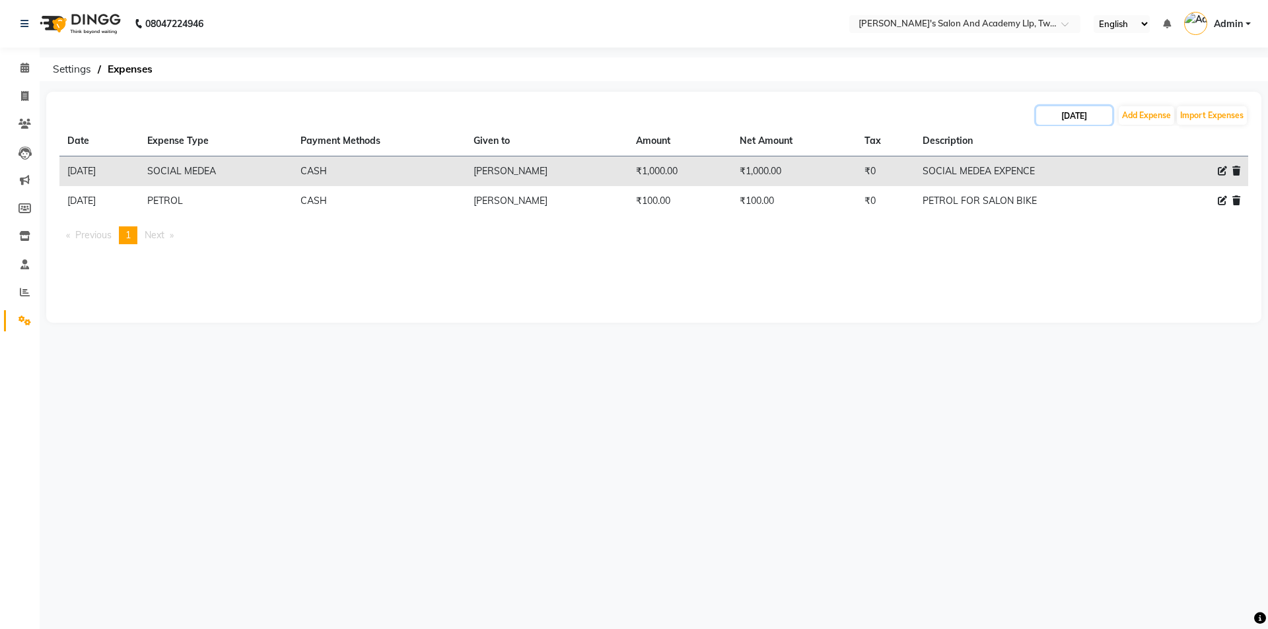
click at [1076, 117] on input "[DATE]" at bounding box center [1074, 115] width 76 height 18
select select "8"
select select "2025"
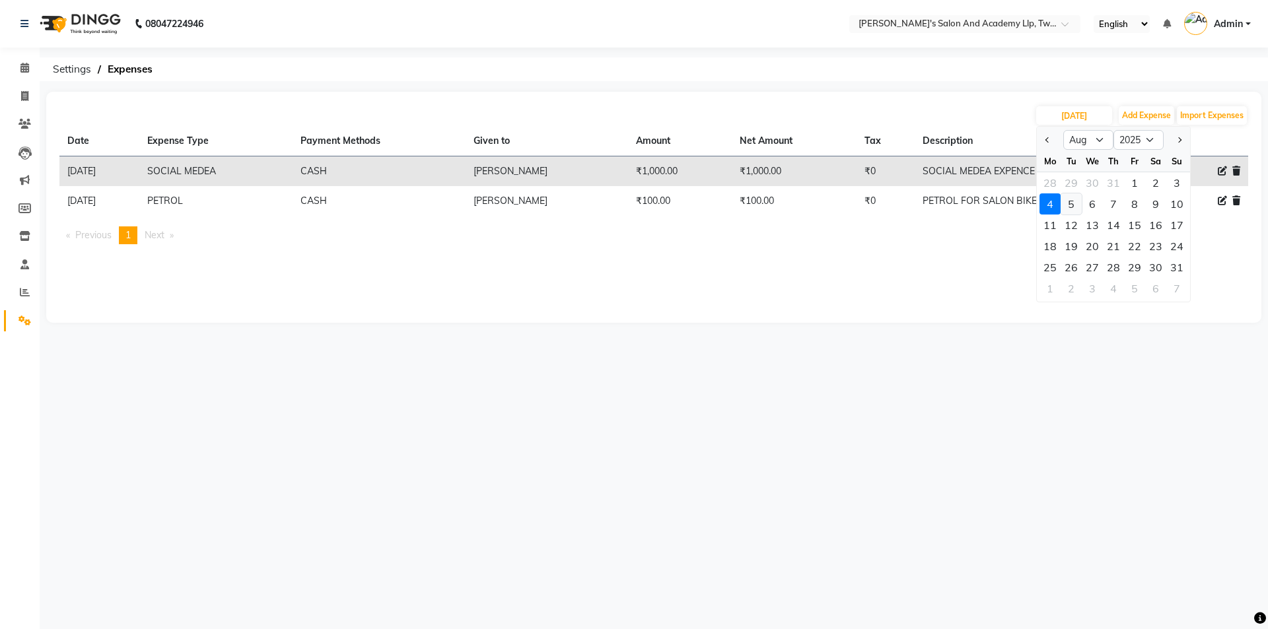
click at [1070, 199] on div "5" at bounding box center [1070, 203] width 21 height 21
type input "[DATE]"
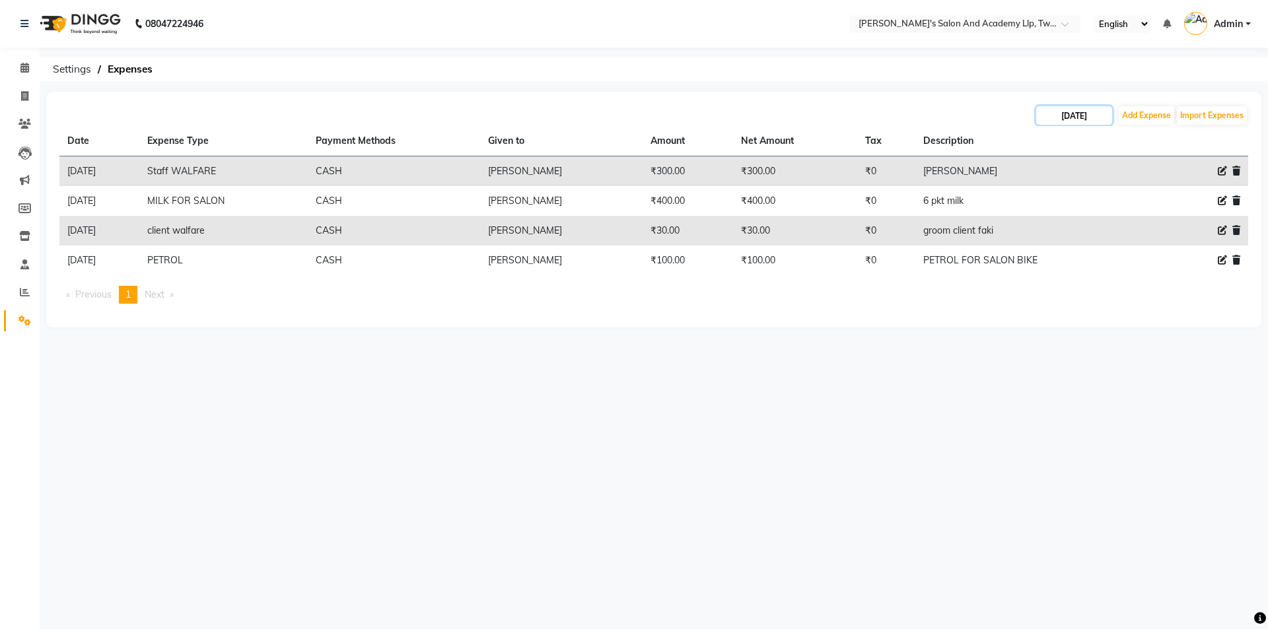
click at [1070, 110] on input "[DATE]" at bounding box center [1074, 115] width 76 height 18
select select "8"
select select "2025"
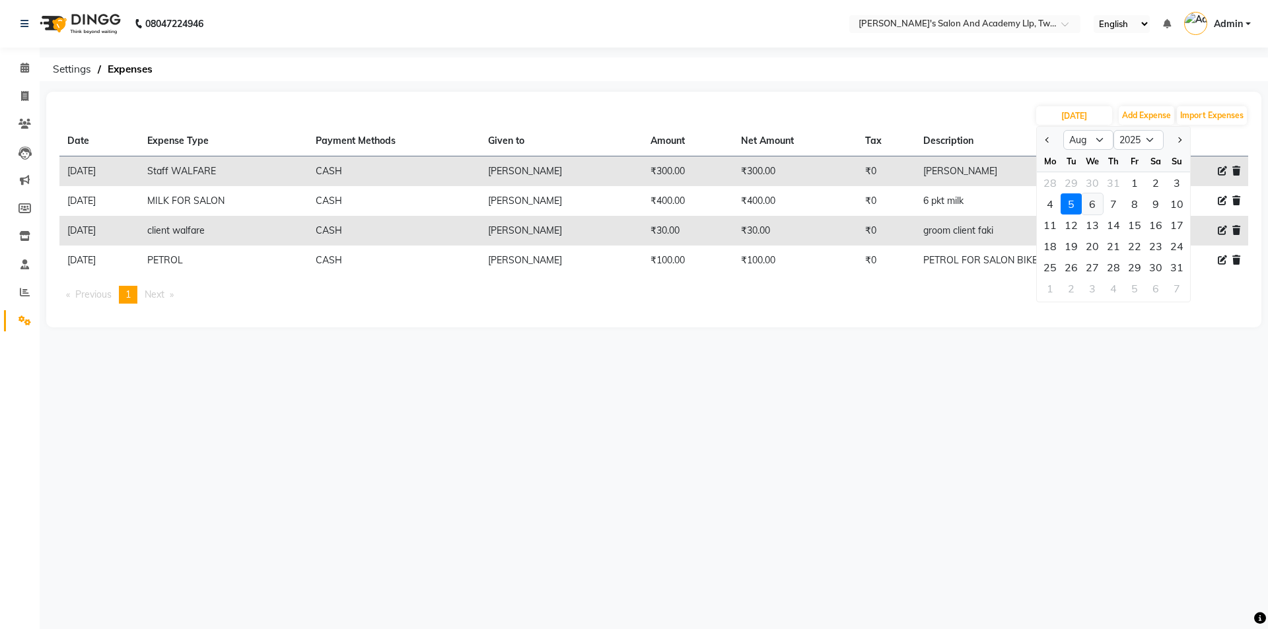
click at [1095, 199] on div "6" at bounding box center [1092, 203] width 21 height 21
type input "[DATE]"
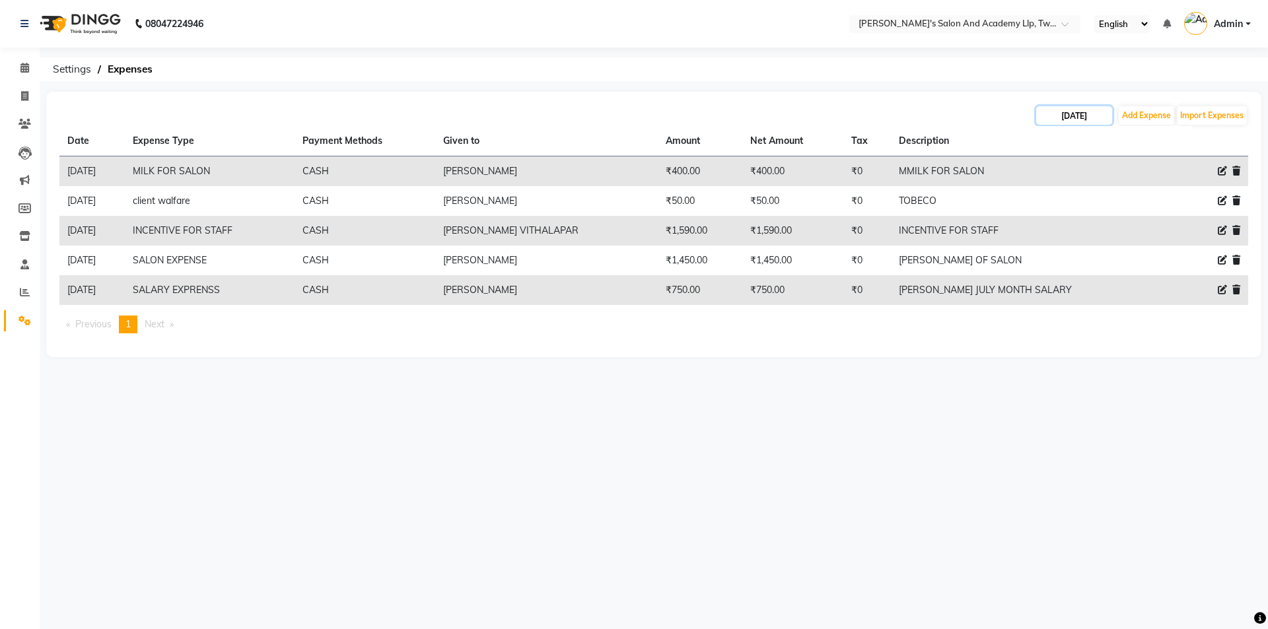
click at [1069, 119] on input "[DATE]" at bounding box center [1074, 115] width 76 height 18
select select "8"
select select "2025"
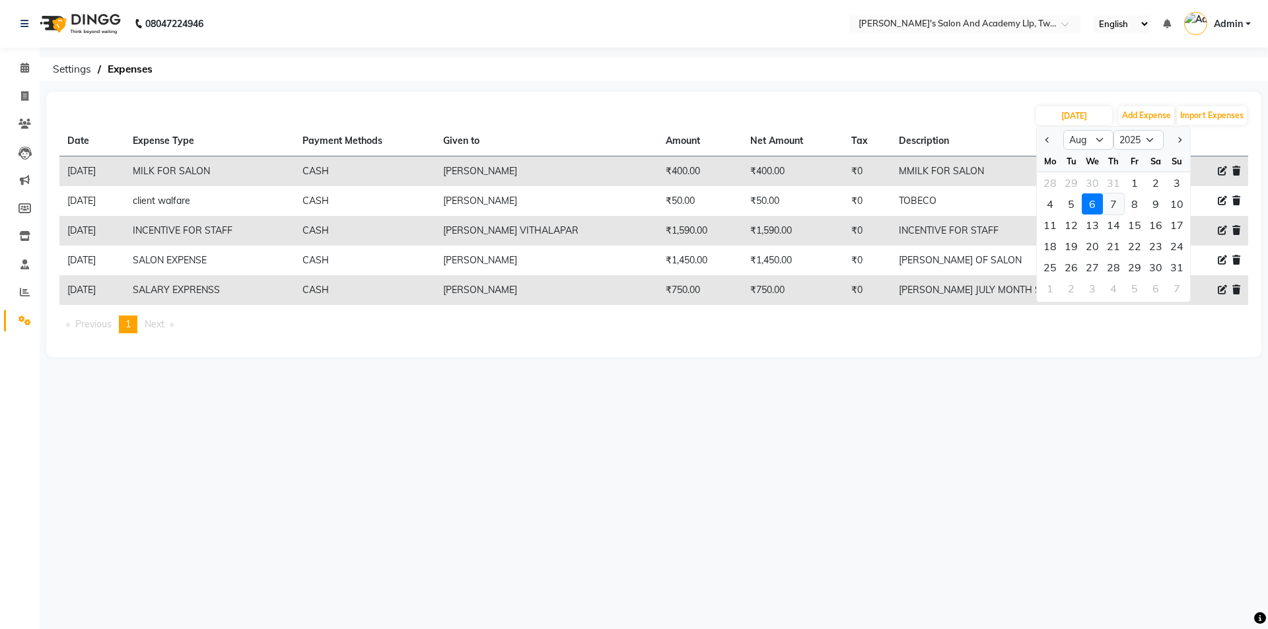
click at [1122, 202] on div "7" at bounding box center [1113, 203] width 21 height 21
type input "[DATE]"
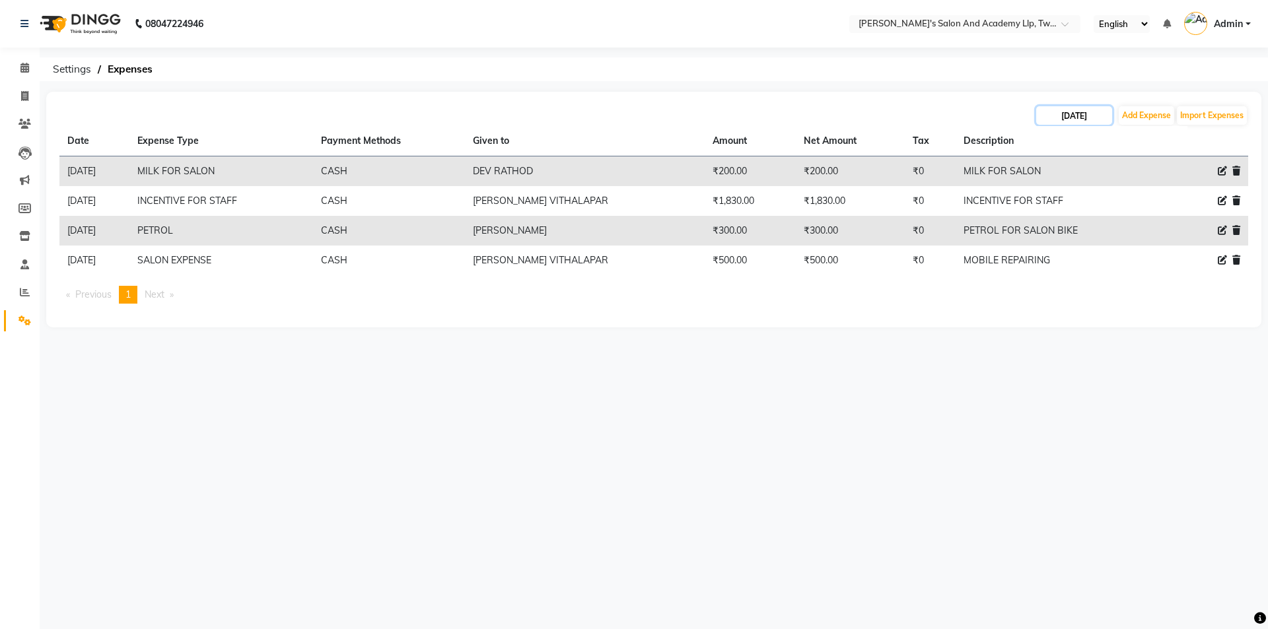
click at [1046, 112] on input "[DATE]" at bounding box center [1074, 115] width 76 height 18
select select "8"
select select "2025"
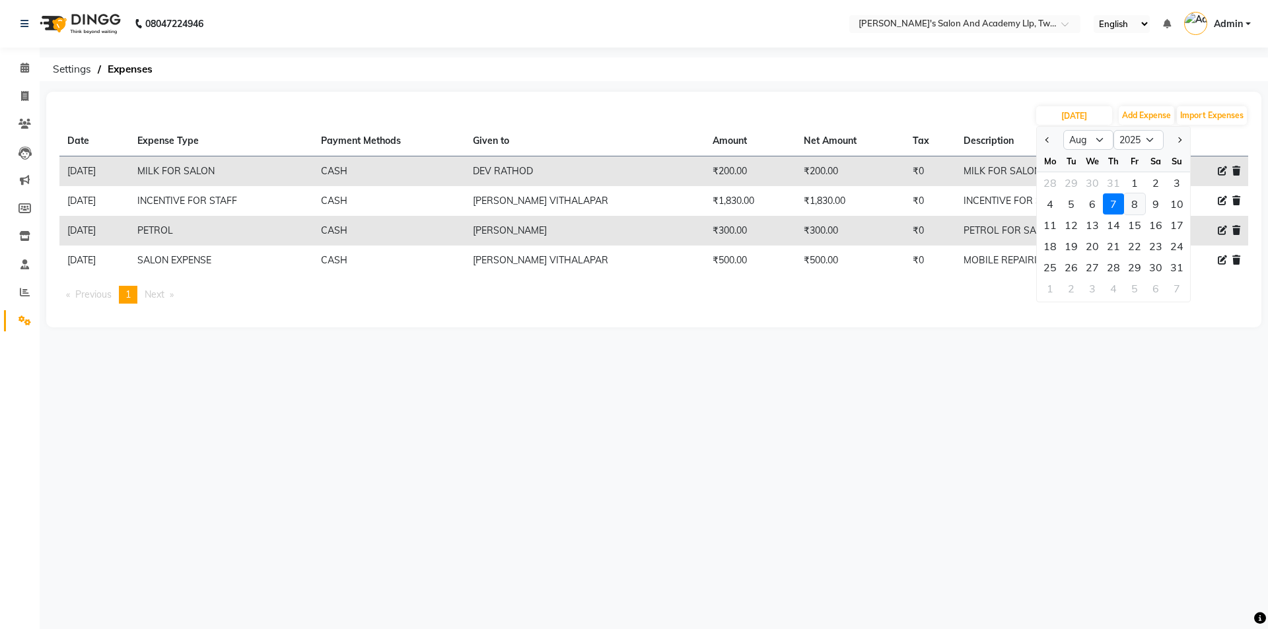
click at [1136, 205] on div "8" at bounding box center [1134, 203] width 21 height 21
type input "[DATE]"
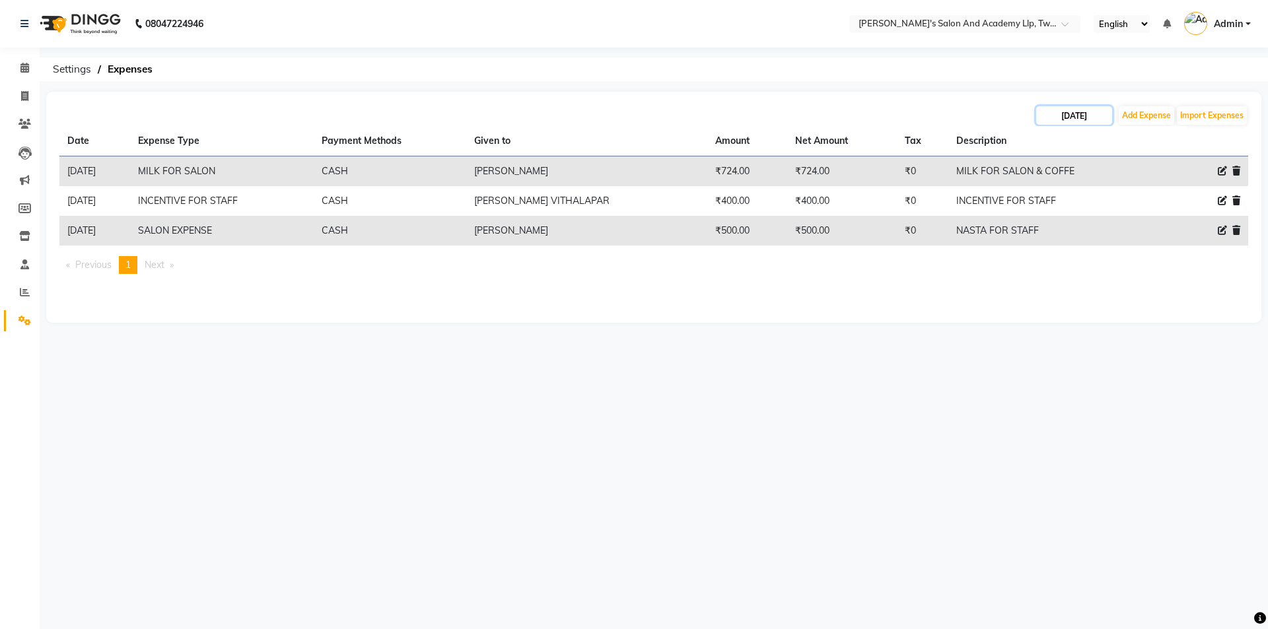
click at [1055, 115] on input "[DATE]" at bounding box center [1074, 115] width 76 height 18
select select "8"
select select "2025"
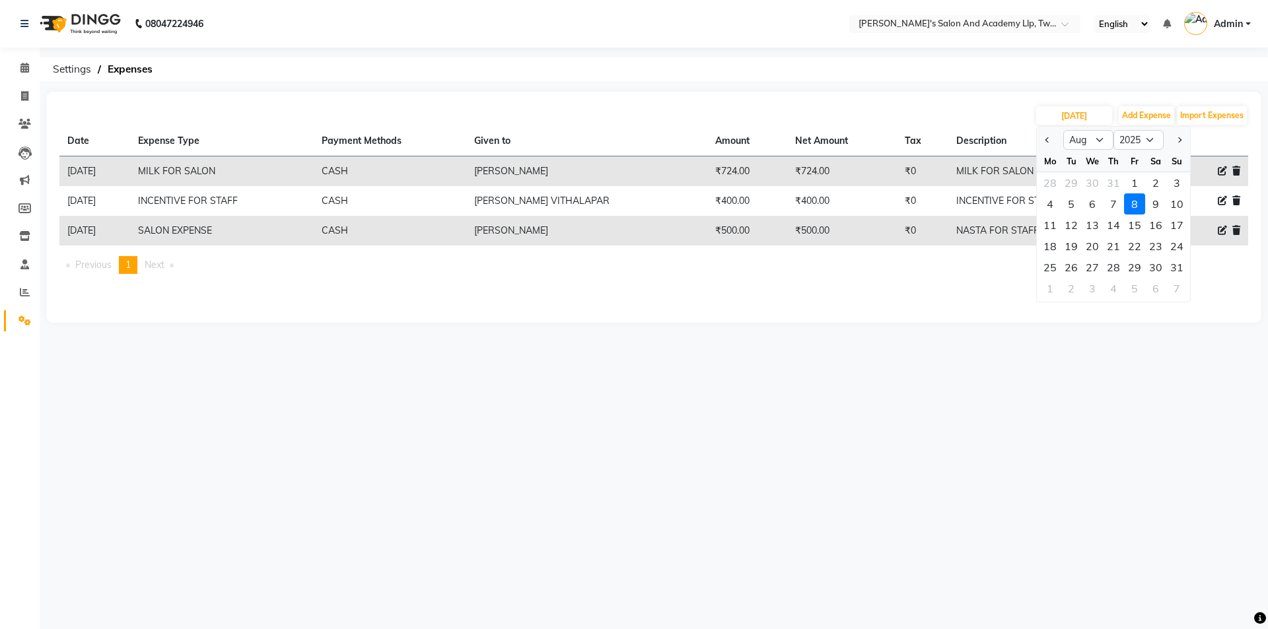
drag, startPoint x: 789, startPoint y: 94, endPoint x: 752, endPoint y: 103, distance: 38.1
click at [784, 98] on div "[DATE] Jan Feb Mar Apr May Jun [DATE] Aug Sep Oct Nov [DATE] 2016 2017 2018 201…" at bounding box center [653, 207] width 1215 height 231
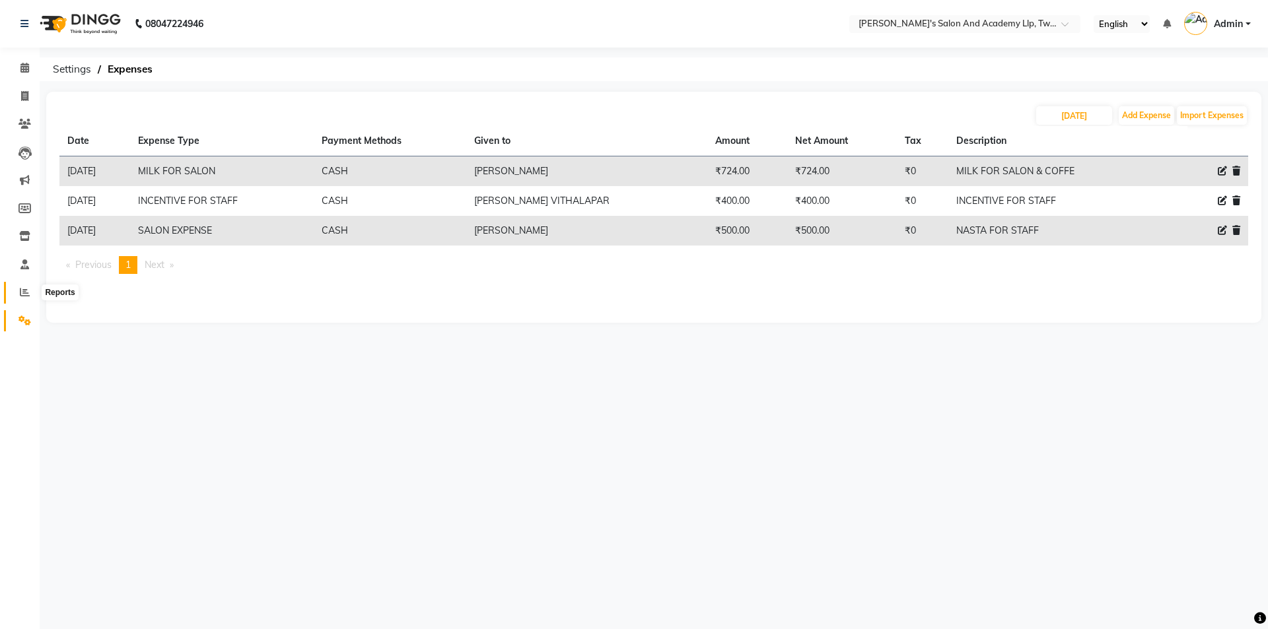
click at [17, 289] on span at bounding box center [24, 292] width 23 height 15
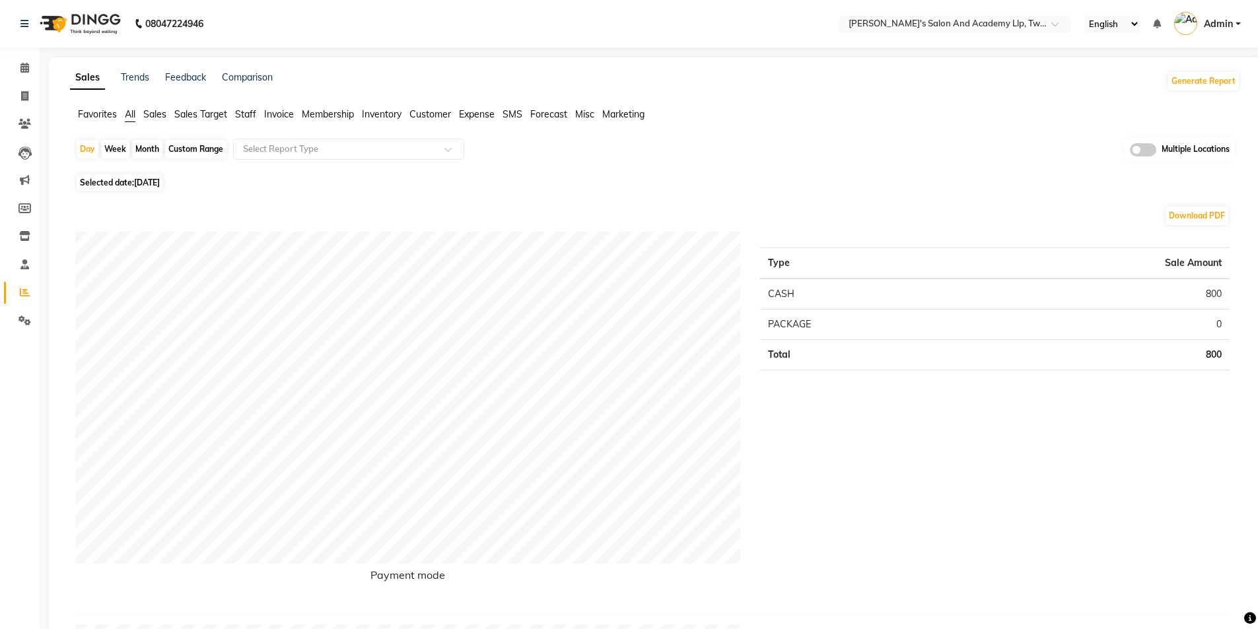
click at [489, 116] on span "Expense" at bounding box center [477, 114] width 36 height 12
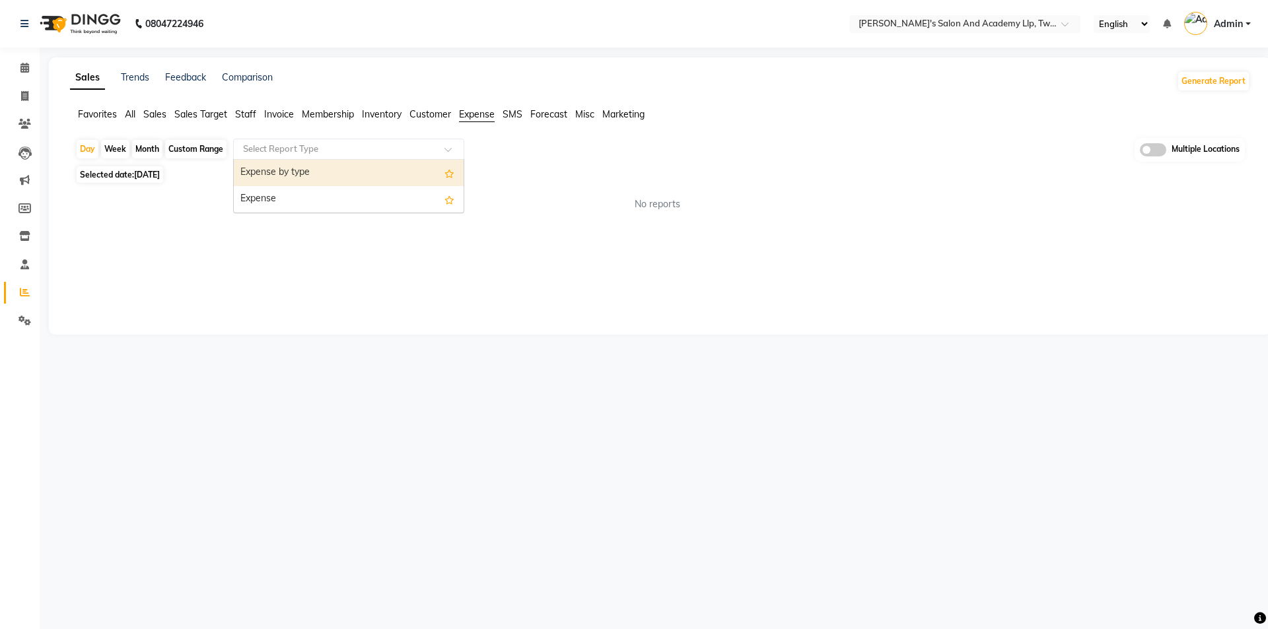
click at [283, 156] on div "Select Report Type" at bounding box center [348, 149] width 231 height 21
click at [283, 176] on div "Expense by type" at bounding box center [349, 173] width 230 height 26
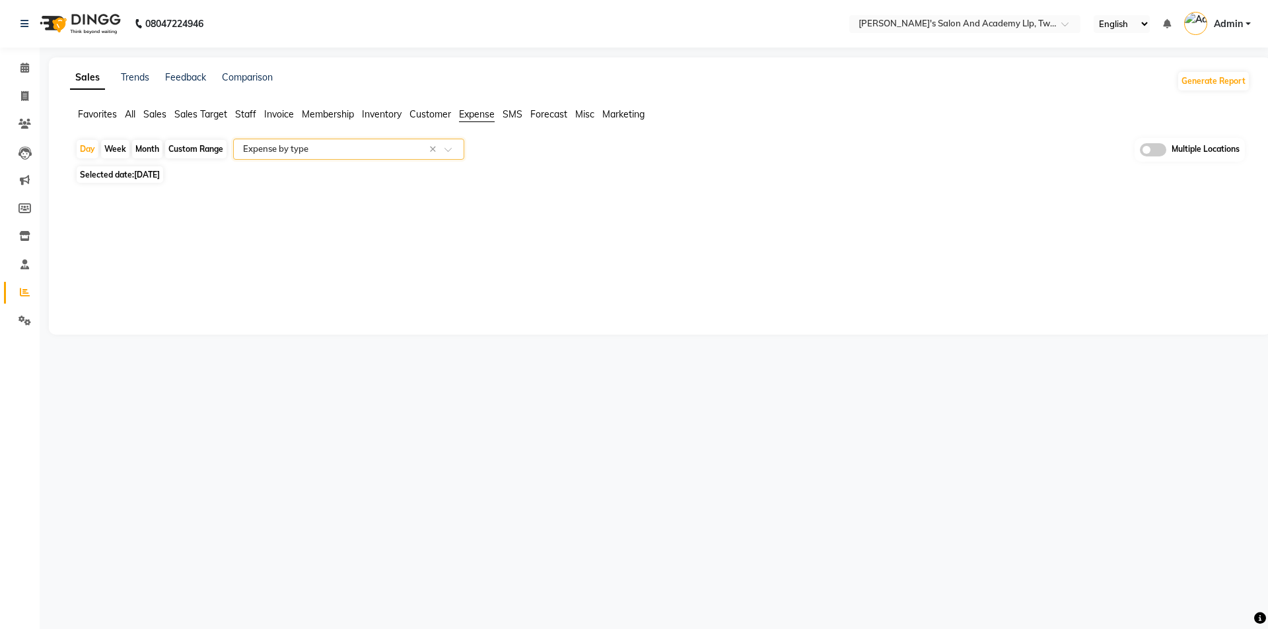
click at [285, 155] on input "text" at bounding box center [335, 149] width 190 height 13
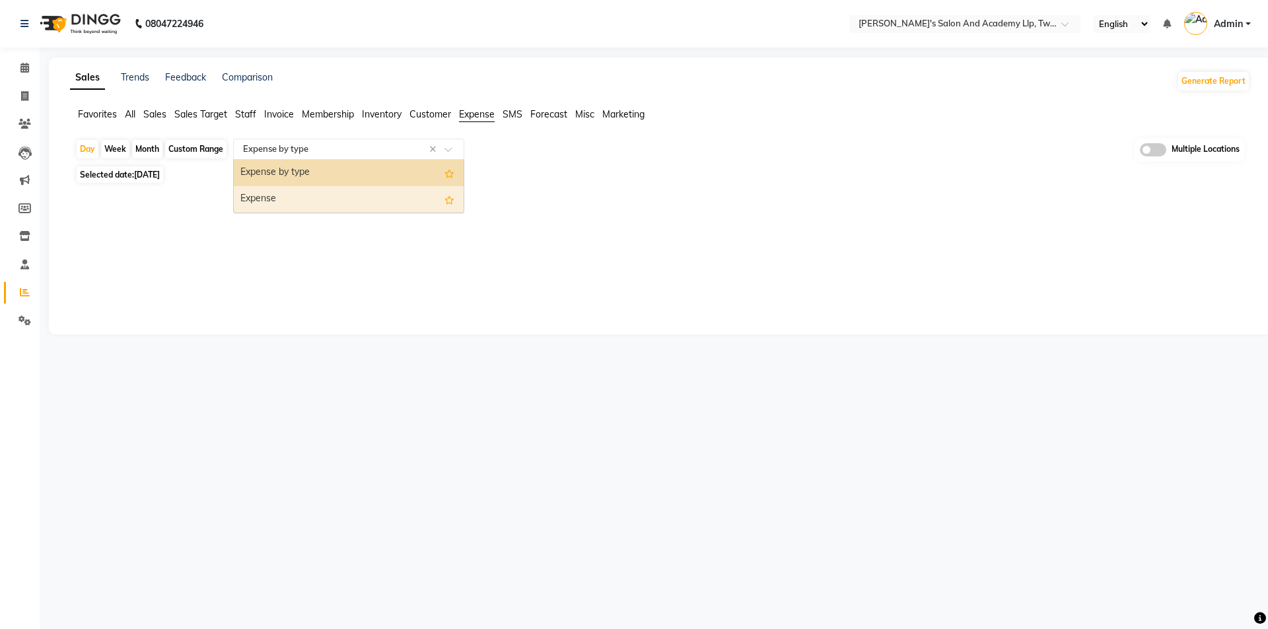
click at [277, 203] on div "Expense" at bounding box center [349, 199] width 230 height 26
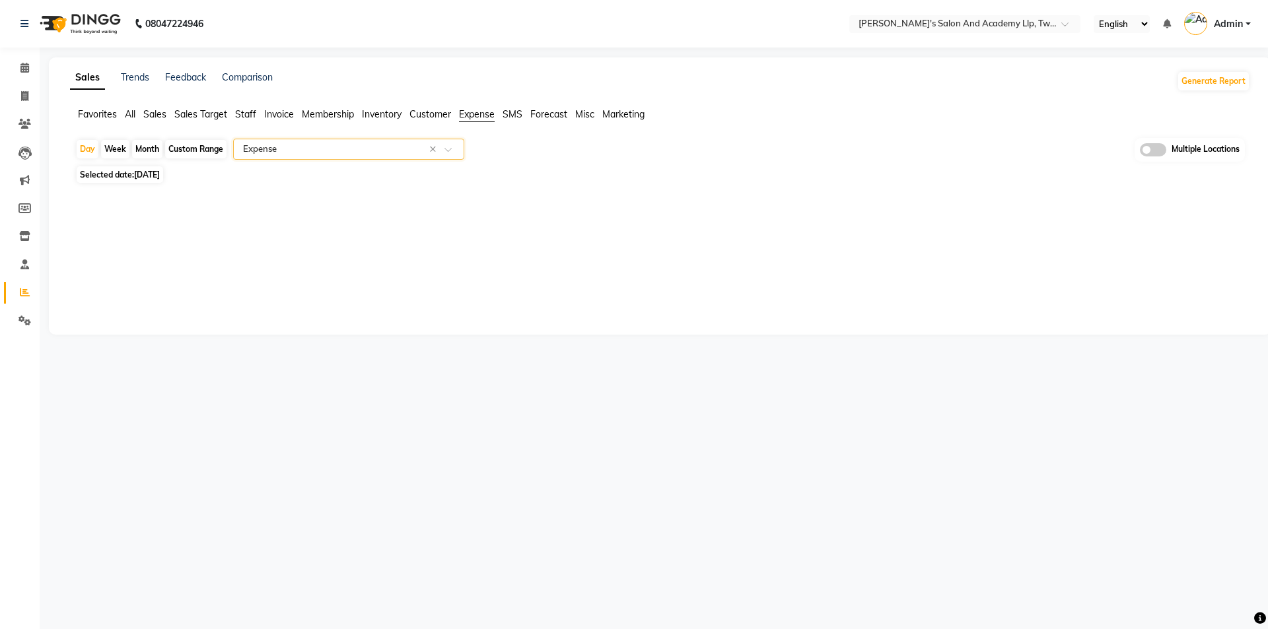
click at [155, 147] on div "Month" at bounding box center [147, 149] width 30 height 18
select select "9"
select select "2025"
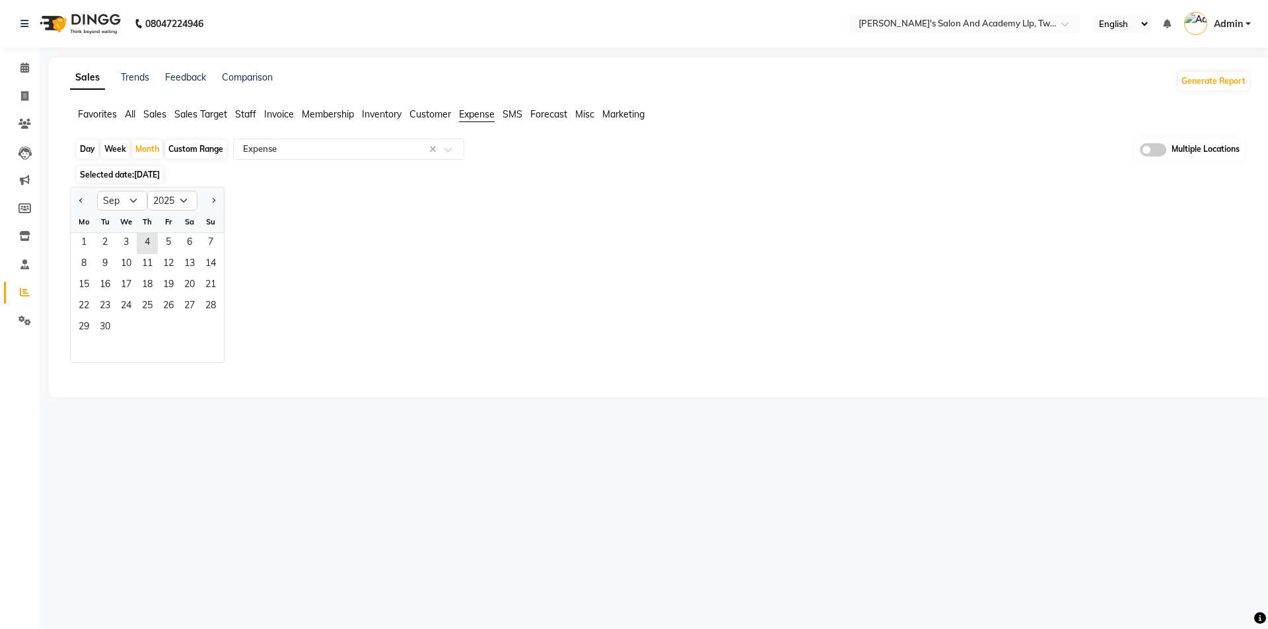
click at [91, 146] on div "Day" at bounding box center [88, 149] width 22 height 18
select select "9"
select select "2025"
drag, startPoint x: 116, startPoint y: 192, endPoint x: 118, endPoint y: 199, distance: 7.4
click at [118, 199] on select "Jan Feb Mar Apr May Jun [DATE] Aug Sep Oct Nov Dec" at bounding box center [122, 201] width 50 height 20
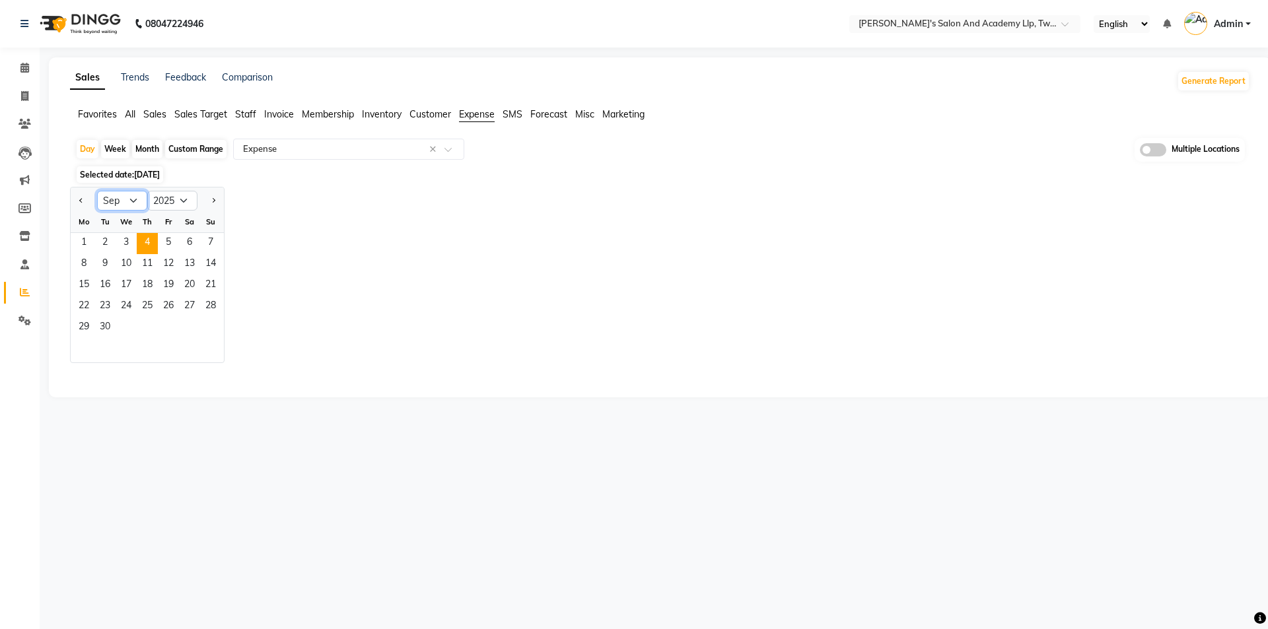
select select "8"
click at [97, 191] on select "Jan Feb Mar Apr May Jun [DATE] Aug Sep Oct Nov Dec" at bounding box center [122, 201] width 50 height 20
drag, startPoint x: 221, startPoint y: 232, endPoint x: 211, endPoint y: 243, distance: 14.0
click at [221, 232] on div "Mo Tu We Th Fr Sa Su" at bounding box center [147, 222] width 153 height 22
click at [209, 244] on span "3" at bounding box center [210, 243] width 21 height 21
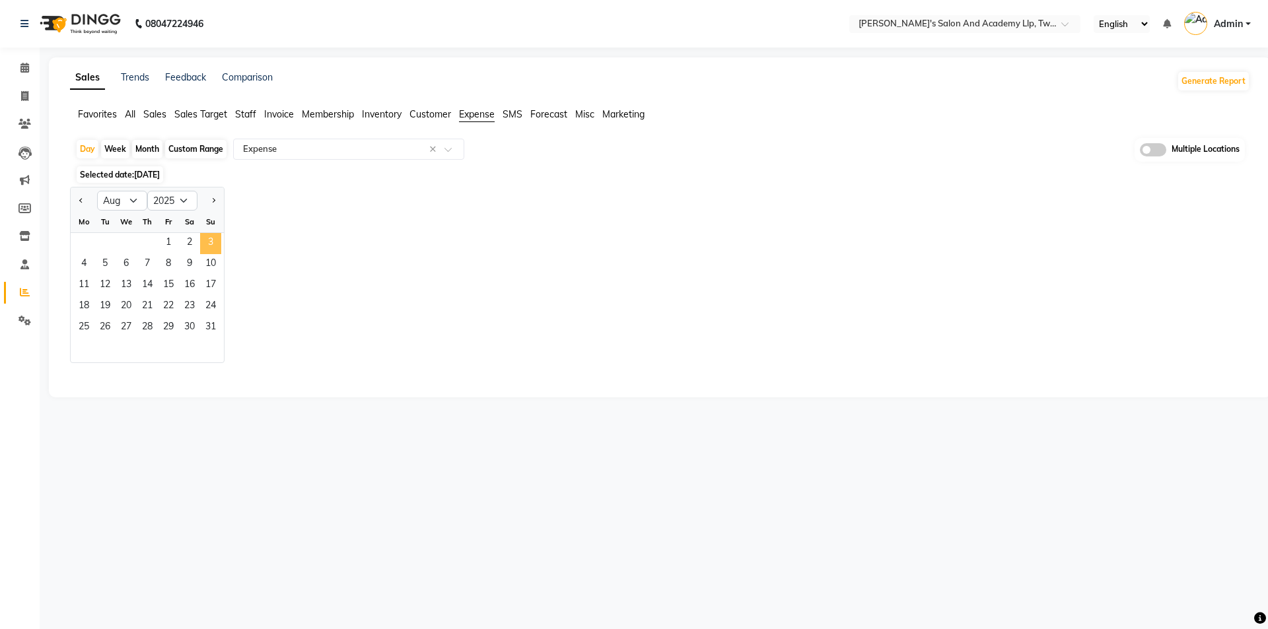
select select "full_report"
select select "csv"
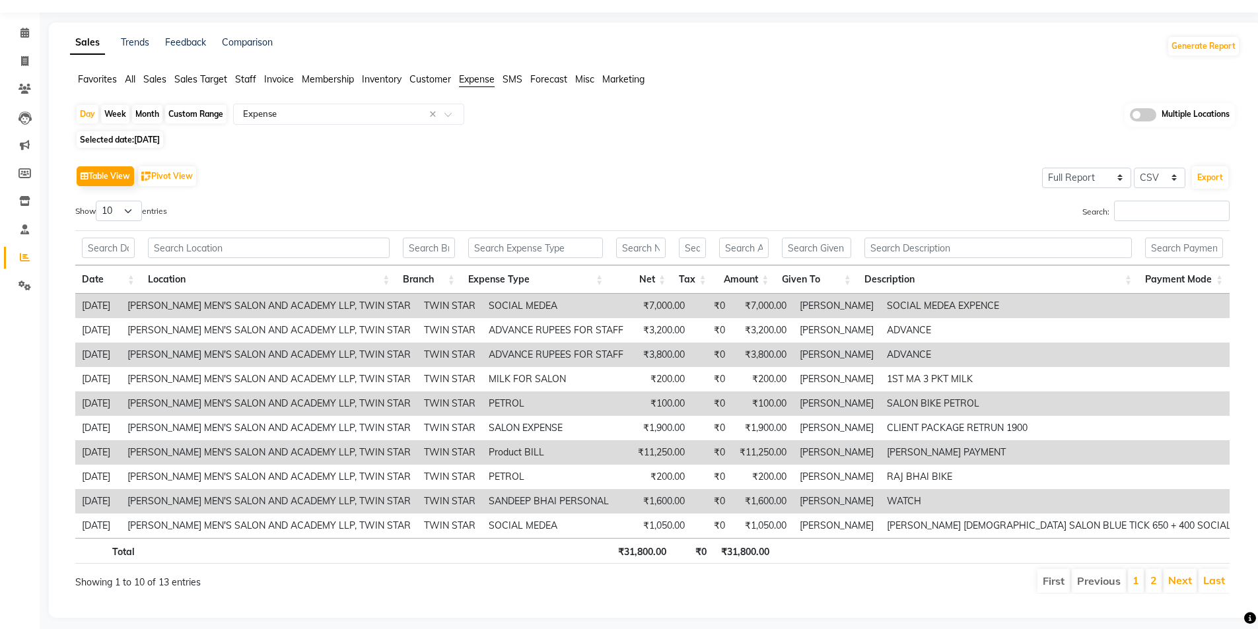
scroll to position [53, 0]
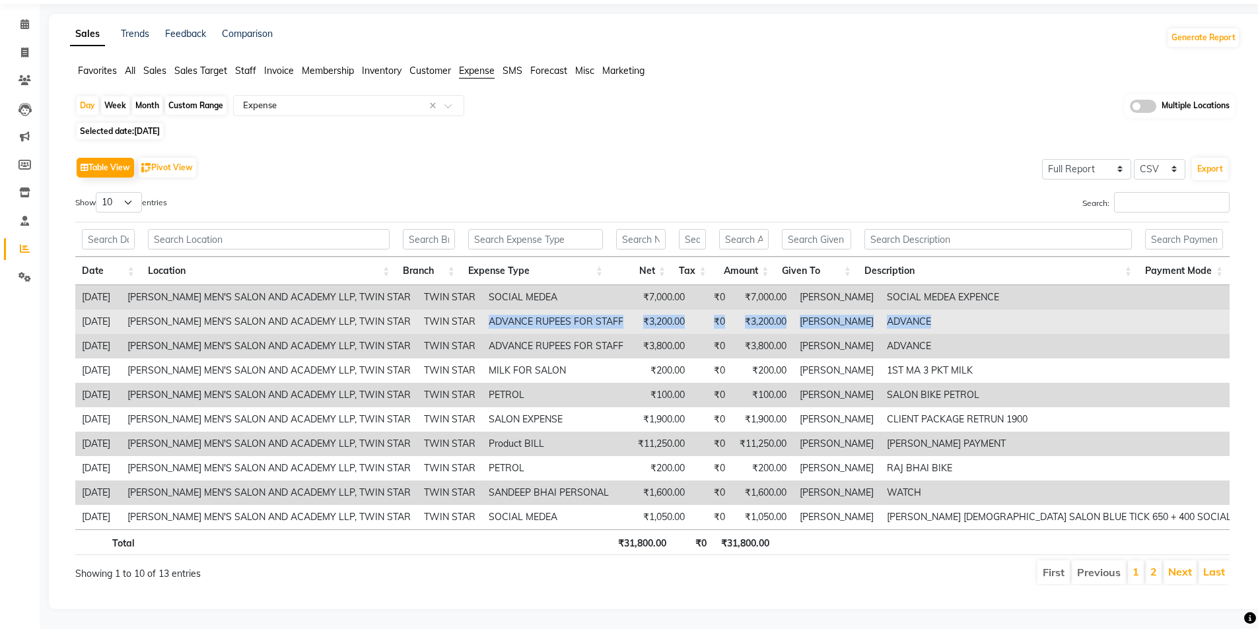
drag, startPoint x: 469, startPoint y: 308, endPoint x: 922, endPoint y: 314, distance: 453.0
click at [922, 314] on tr "[DATE] [PERSON_NAME] MEN'S SALON AND ACADEMY LLP, TWIN STAR TWIN STAR ADVANCE R…" at bounding box center [717, 322] width 1285 height 24
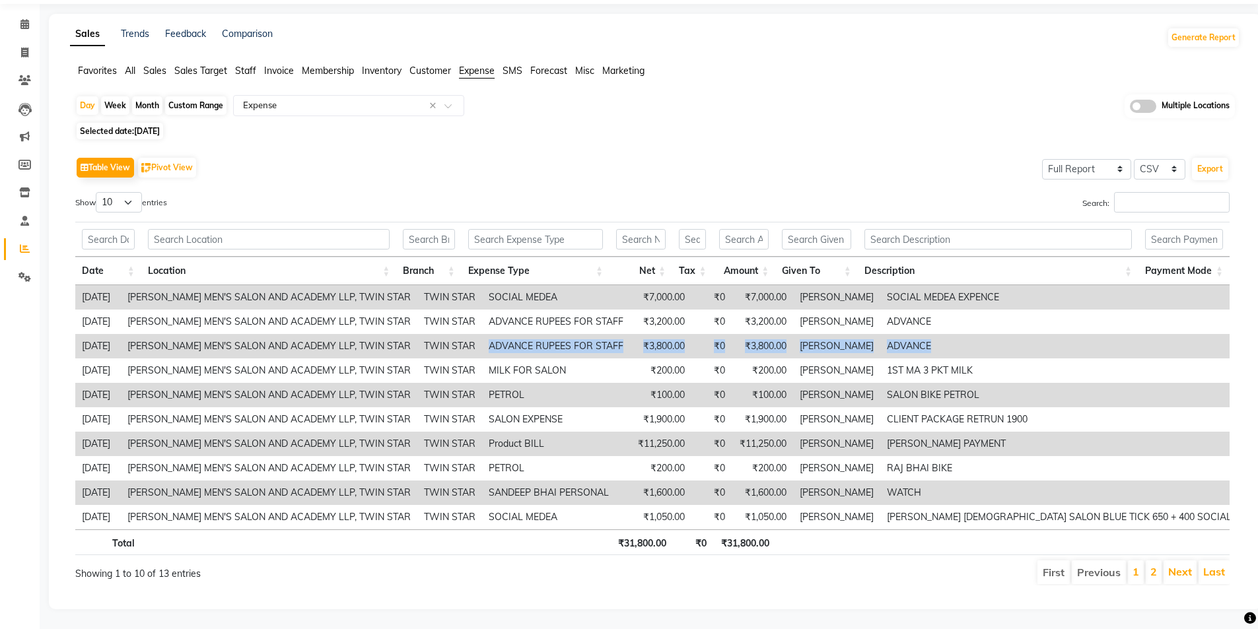
drag, startPoint x: 469, startPoint y: 335, endPoint x: 917, endPoint y: 343, distance: 448.4
click at [917, 343] on tr "[DATE] [PERSON_NAME] MEN'S SALON AND ACADEMY LLP, TWIN STAR TWIN STAR ADVANCE R…" at bounding box center [717, 346] width 1285 height 24
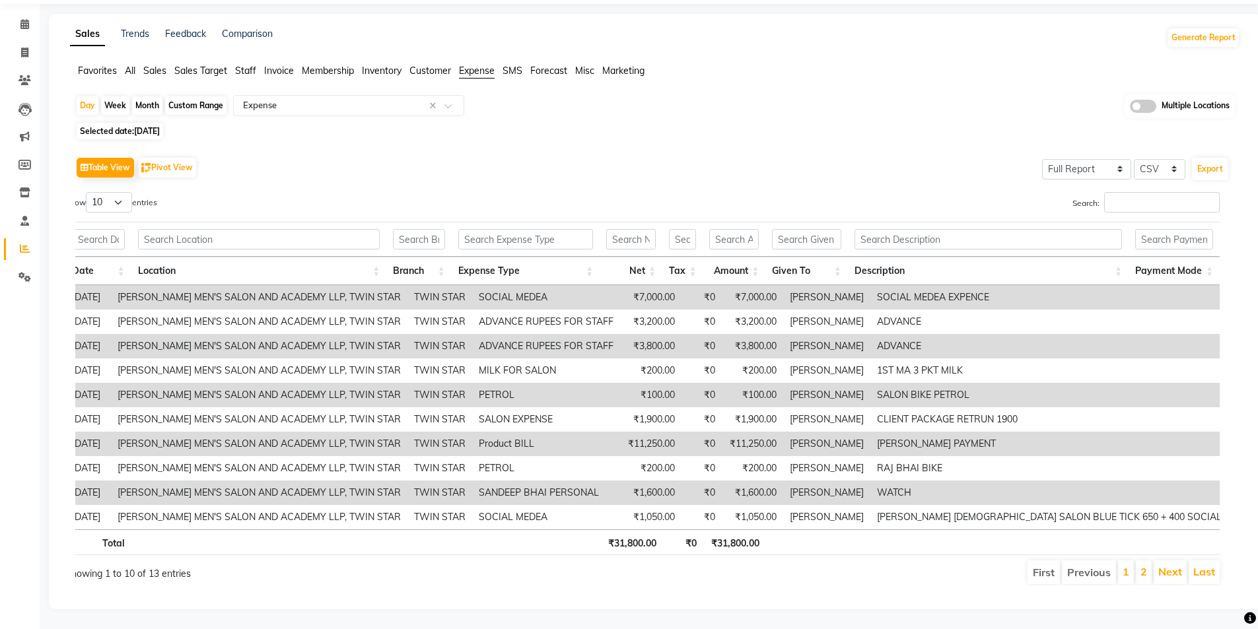
click at [799, 530] on th at bounding box center [807, 543] width 83 height 26
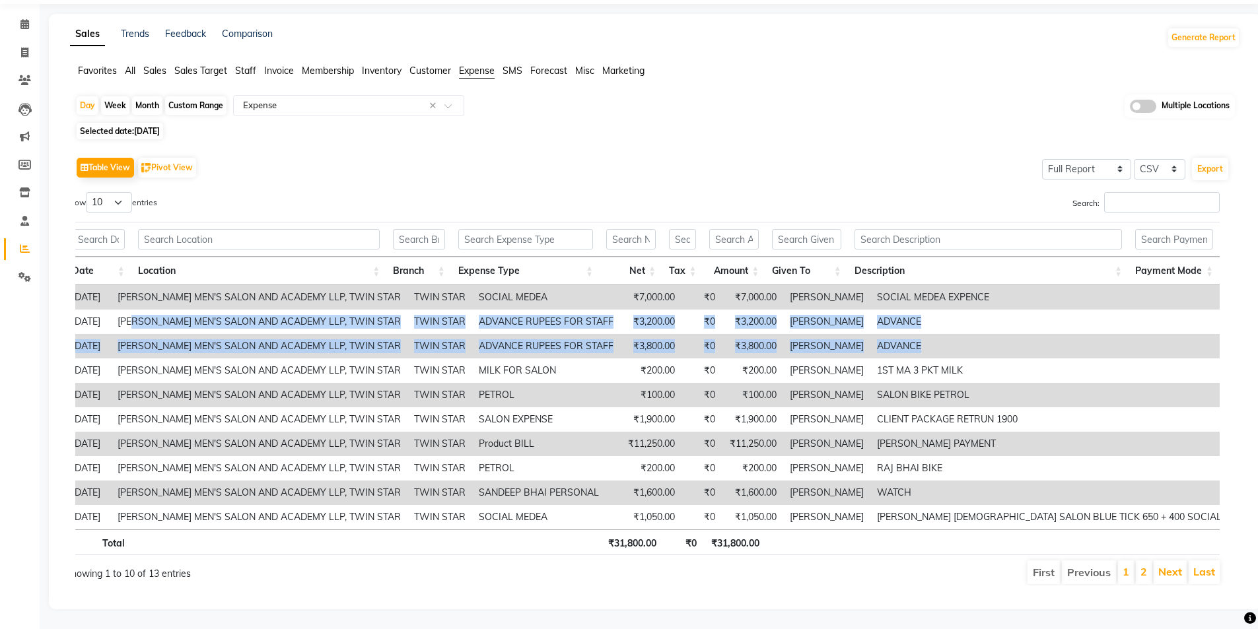
drag, startPoint x: 158, startPoint y: 310, endPoint x: 1192, endPoint y: 341, distance: 1035.1
click at [1192, 341] on tbody "[DATE] [PERSON_NAME] MEN'S SALON AND ACADEMY LLP, TWIN STAR TWIN STAR SOCIAL ME…" at bounding box center [707, 407] width 1285 height 244
click at [924, 334] on td "ADVANCE" at bounding box center [1065, 346] width 390 height 24
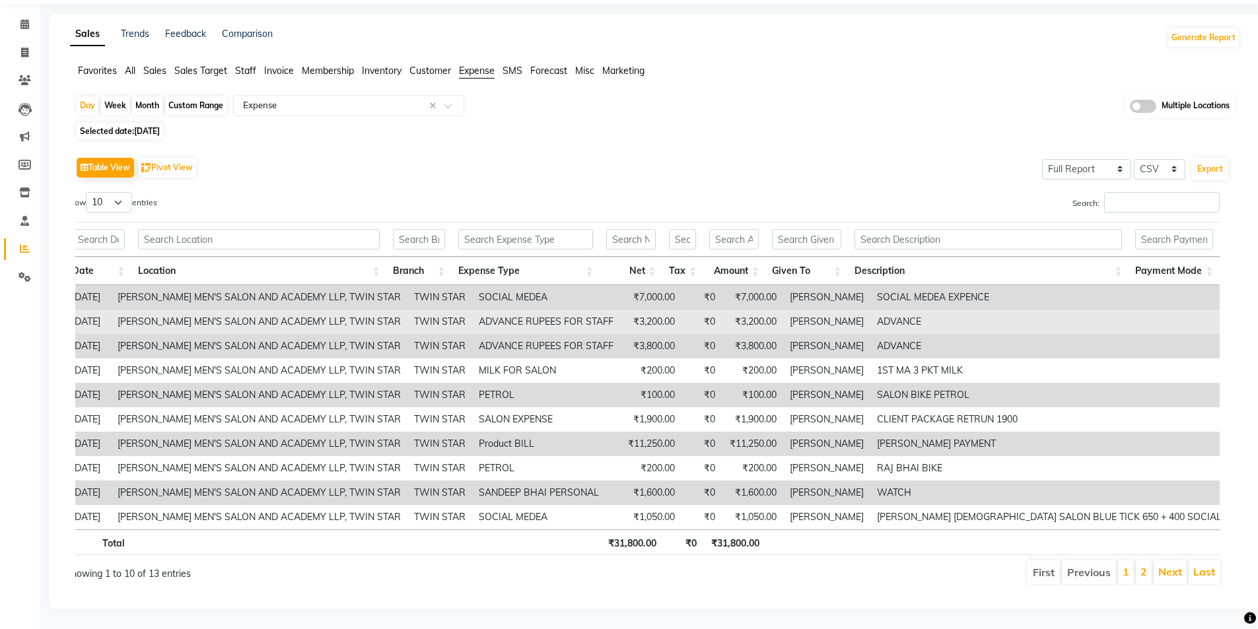
click at [920, 320] on td "ADVANCE" at bounding box center [1065, 322] width 390 height 24
